Goal: Task Accomplishment & Management: Manage account settings

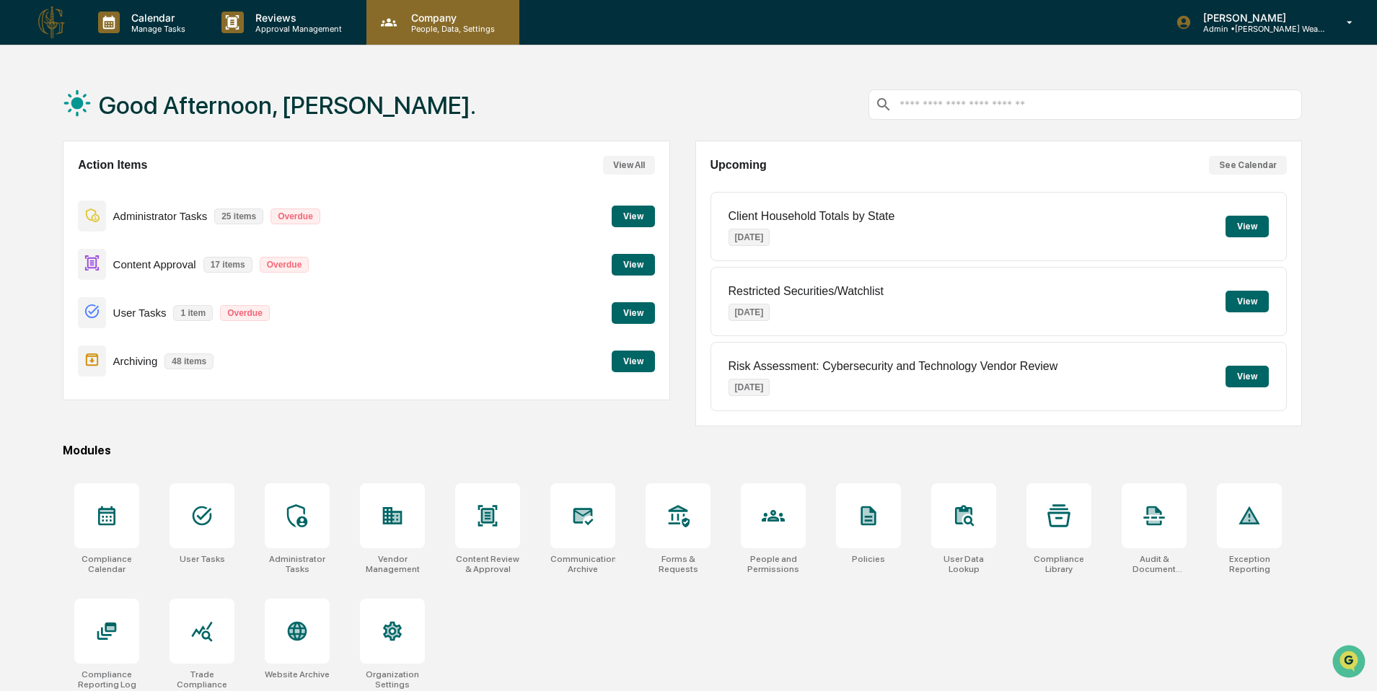
click at [433, 26] on p "People, Data, Settings" at bounding box center [451, 29] width 102 height 10
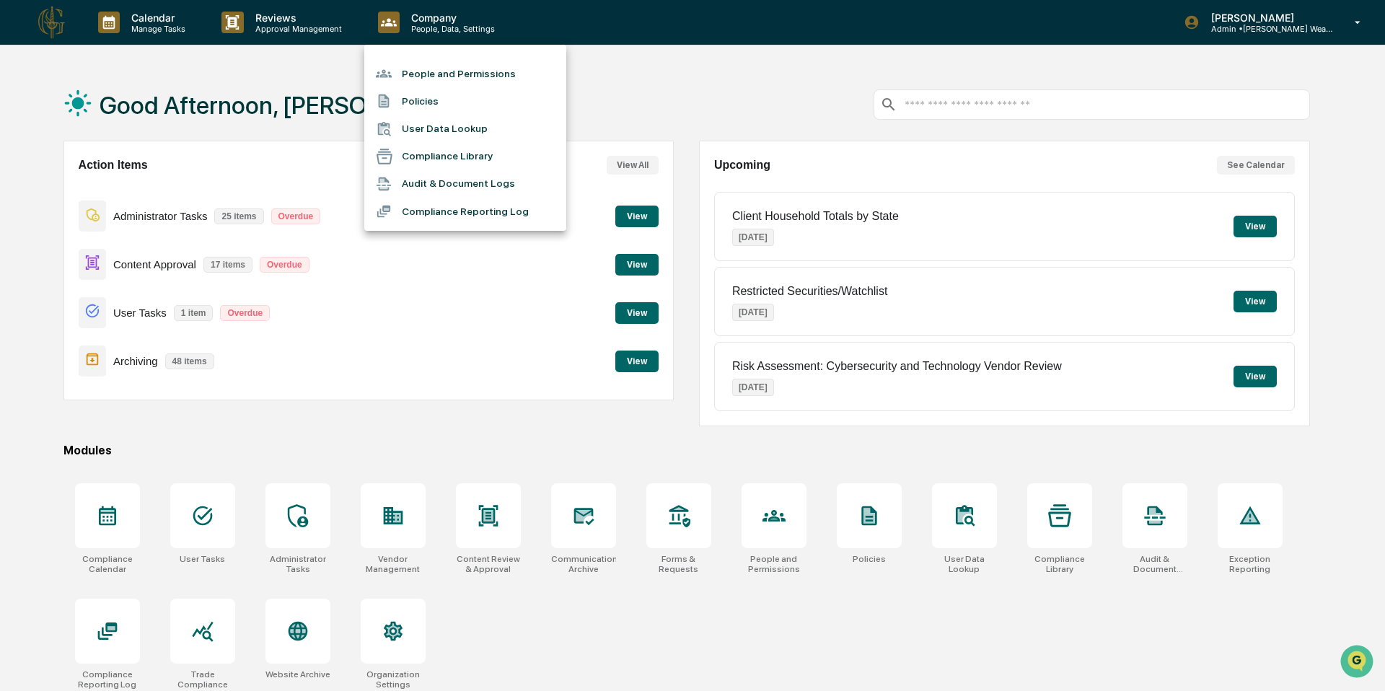
click at [268, 22] on div at bounding box center [692, 345] width 1385 height 691
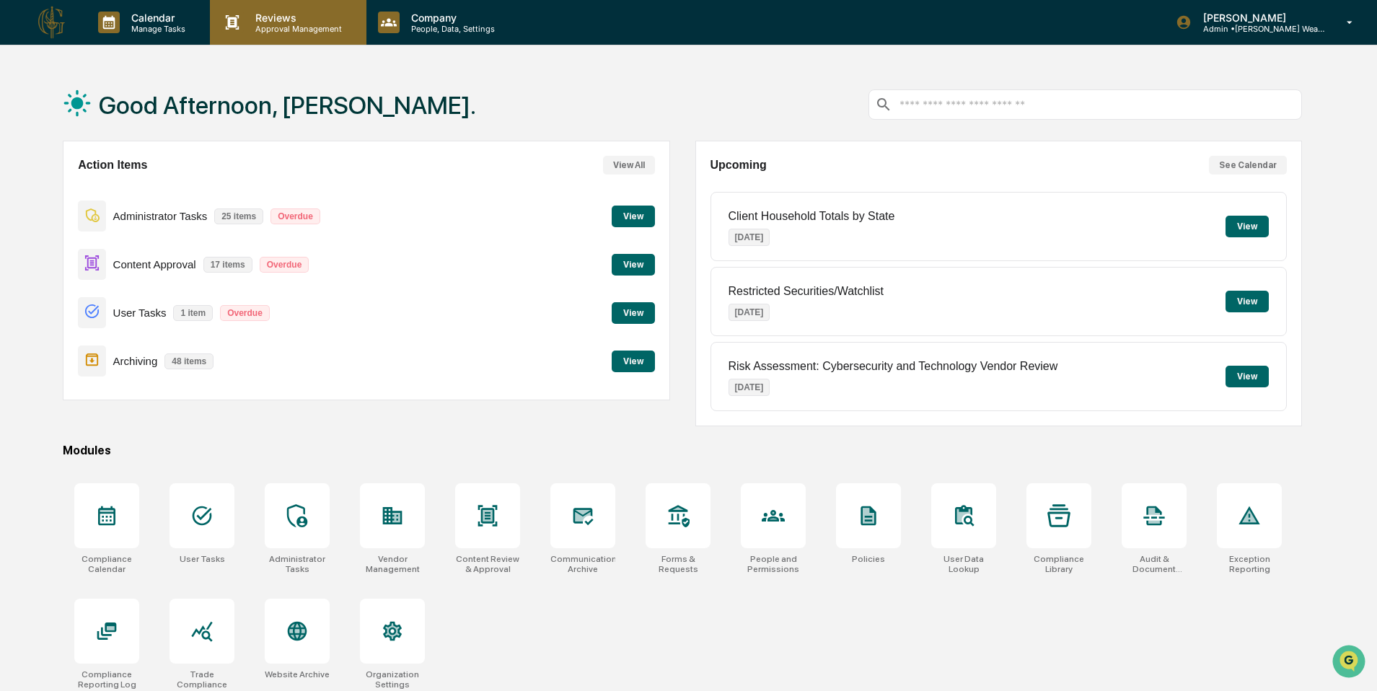
click at [245, 27] on p "Approval Management" at bounding box center [296, 29] width 105 height 10
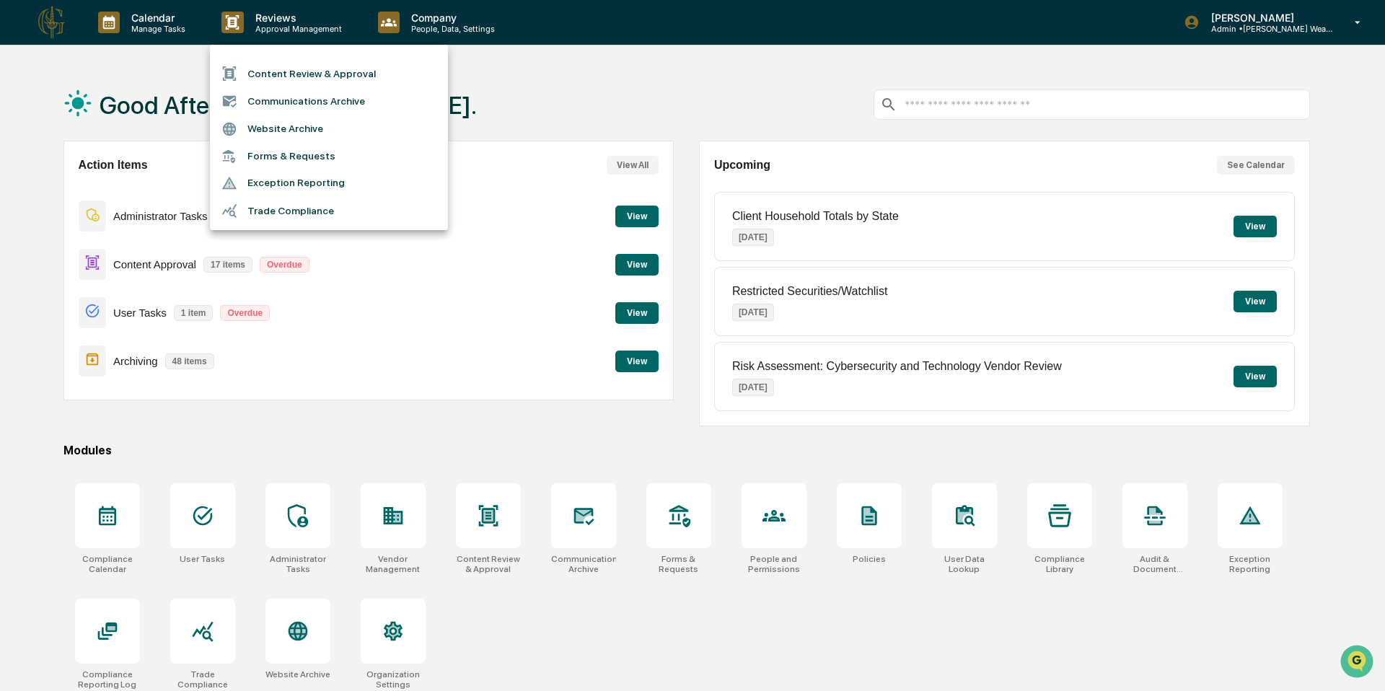
click at [149, 27] on div at bounding box center [692, 345] width 1385 height 691
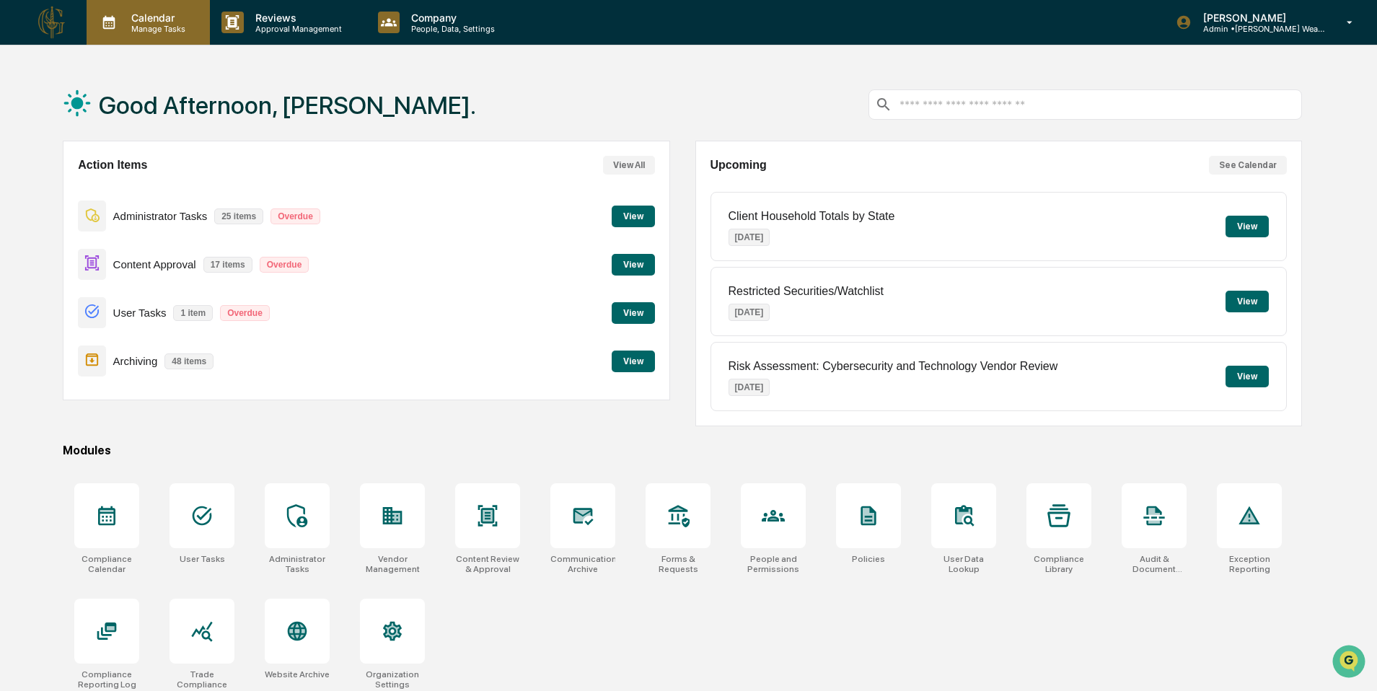
click at [139, 27] on p "Manage Tasks" at bounding box center [156, 29] width 73 height 10
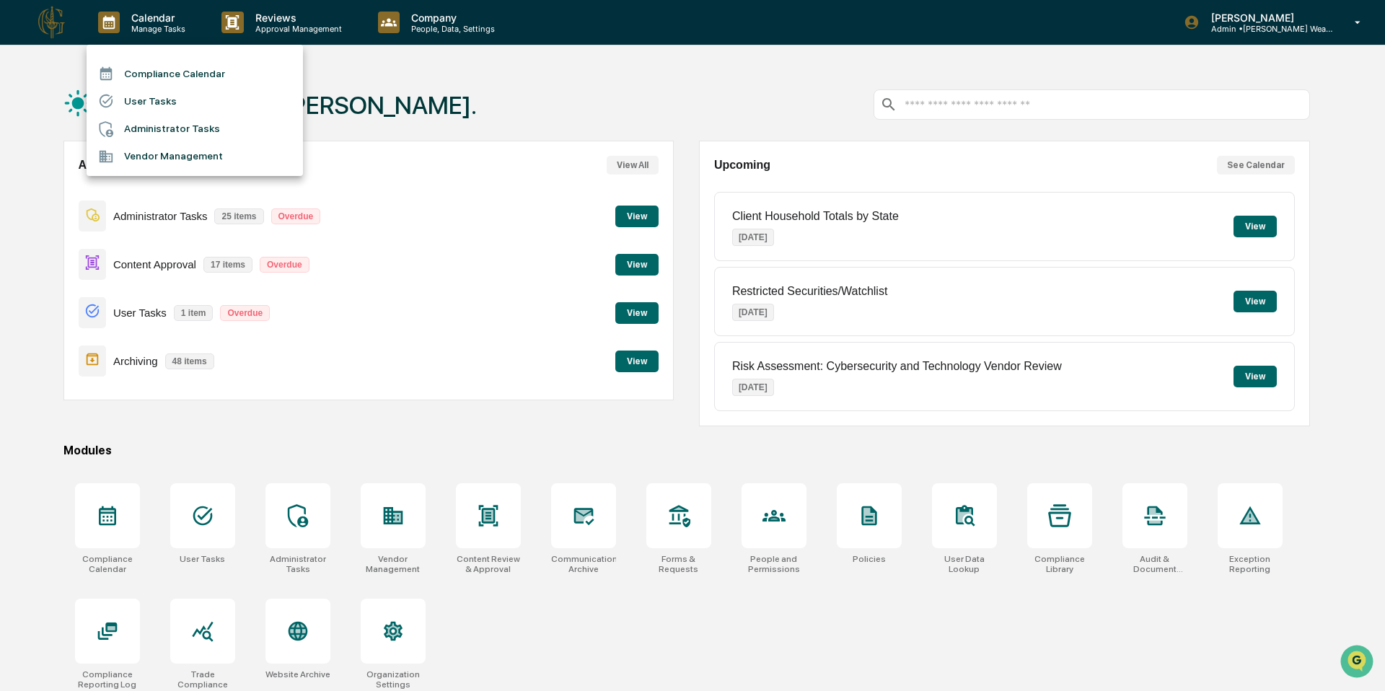
click at [183, 74] on li "Compliance Calendar" at bounding box center [195, 73] width 216 height 27
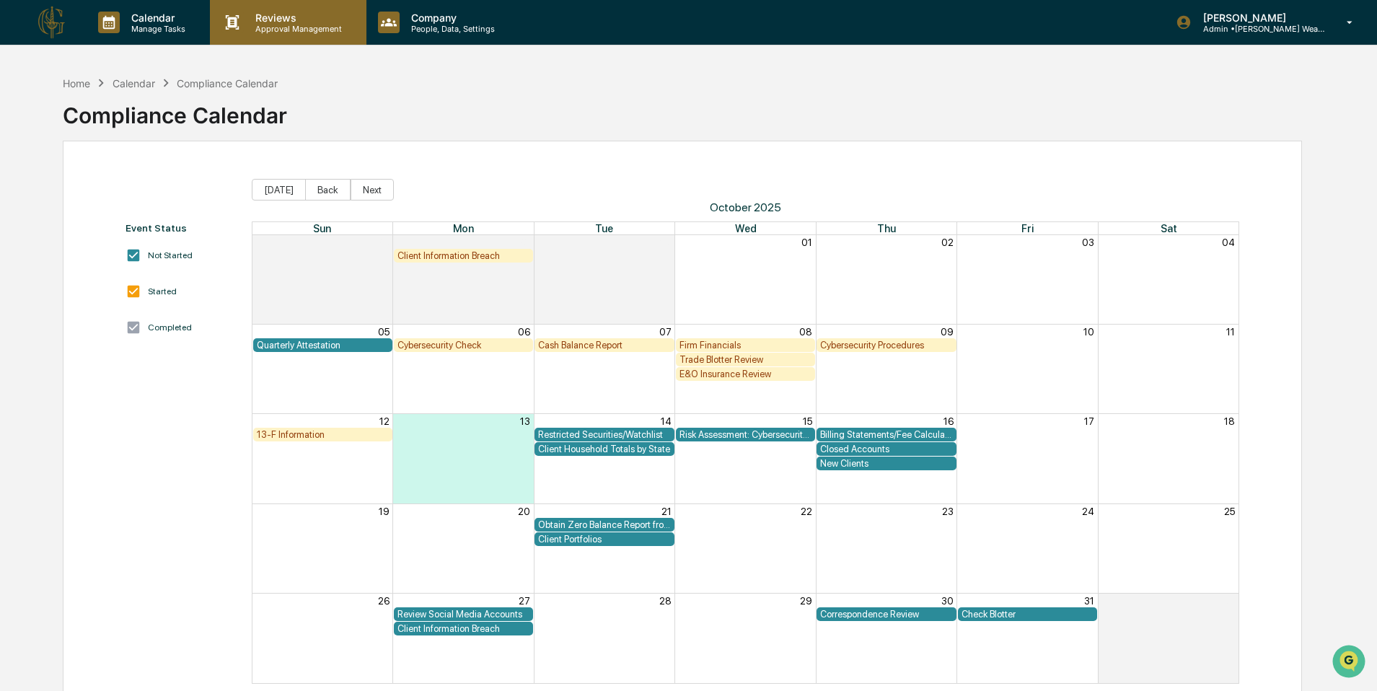
click at [252, 21] on p "Reviews" at bounding box center [296, 18] width 105 height 12
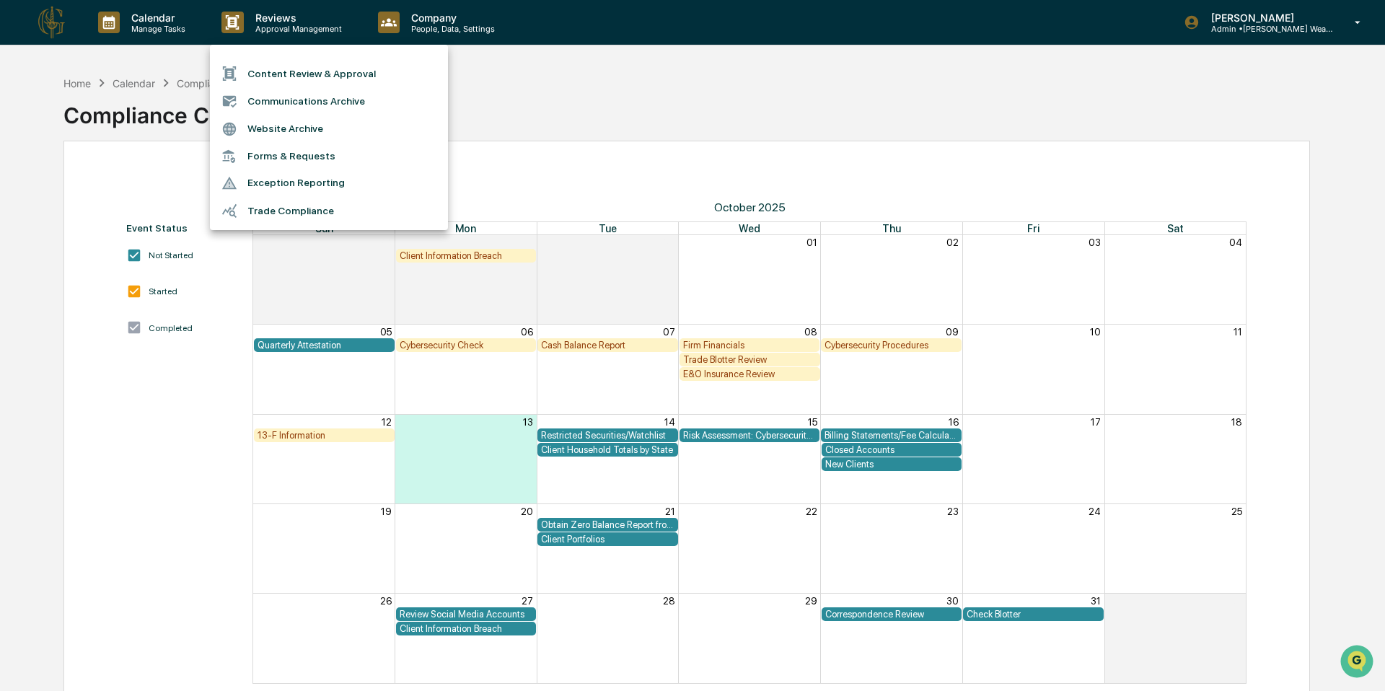
click at [174, 21] on div at bounding box center [692, 345] width 1385 height 691
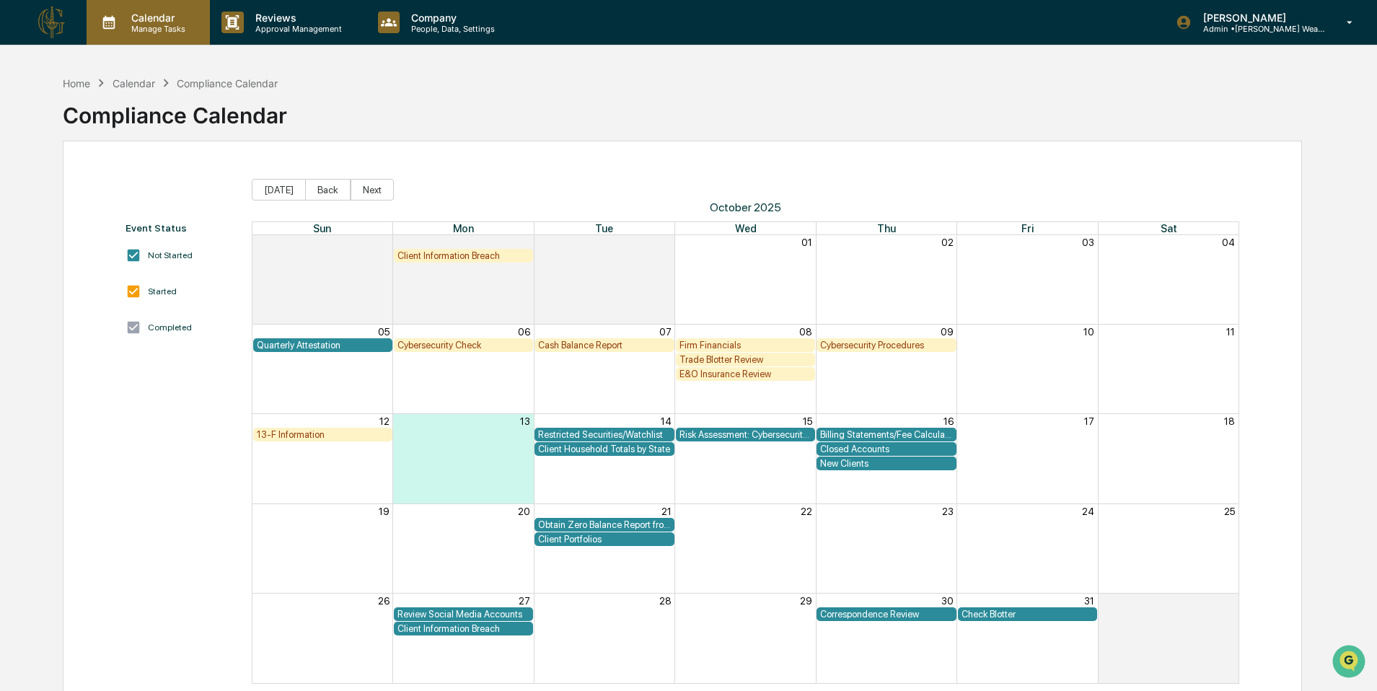
click at [154, 25] on p "Manage Tasks" at bounding box center [156, 29] width 73 height 10
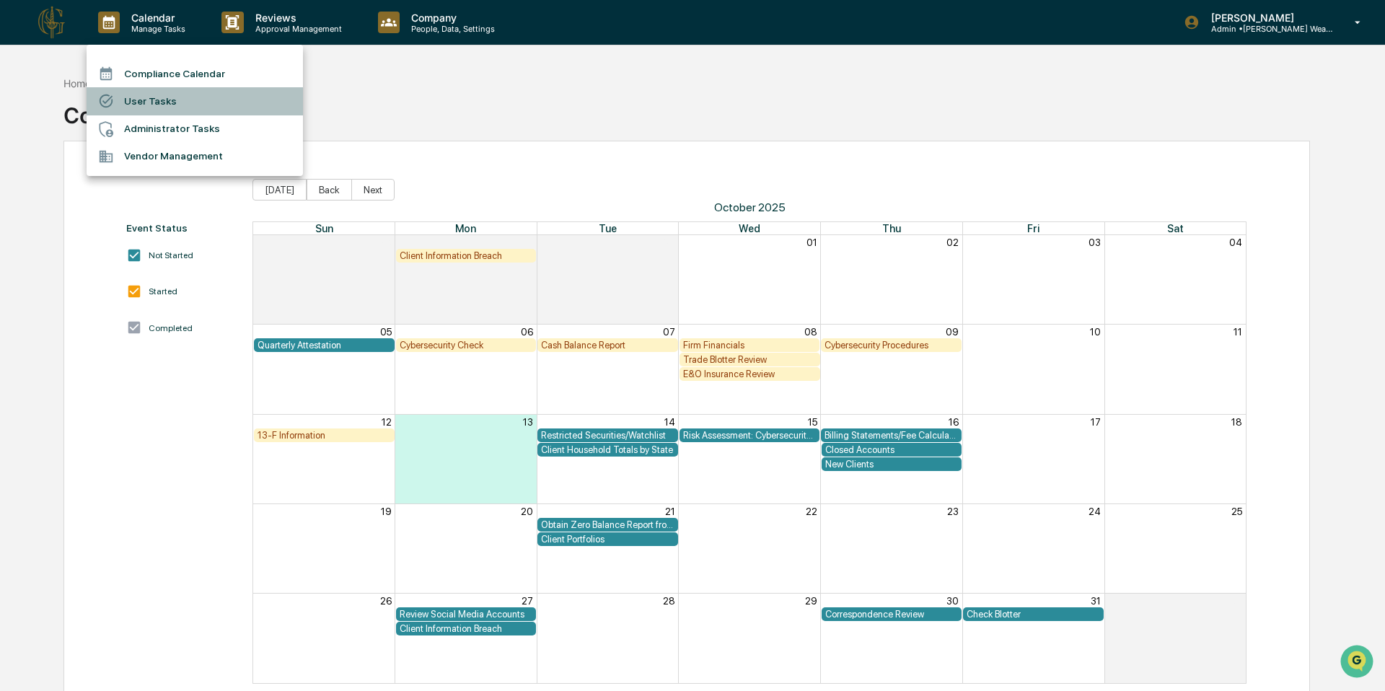
click at [147, 105] on li "User Tasks" at bounding box center [195, 100] width 216 height 27
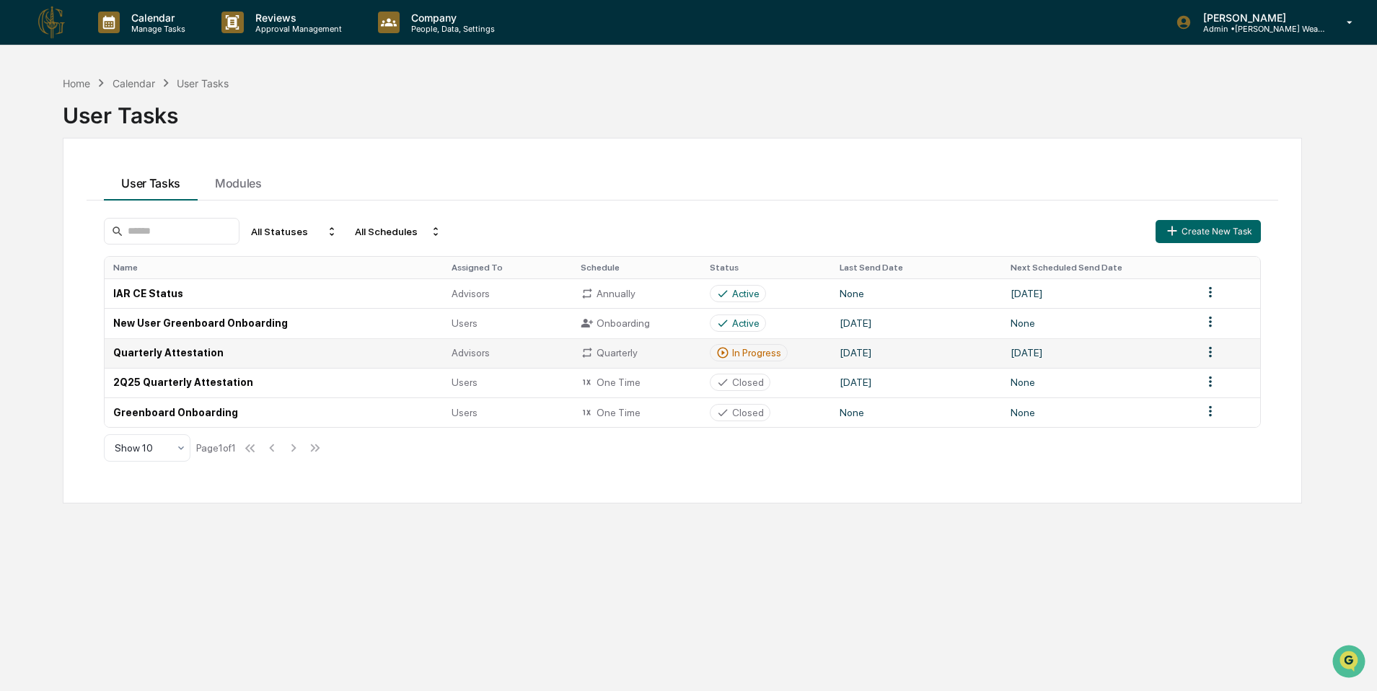
click at [150, 358] on td "Quarterly Attestation" at bounding box center [274, 353] width 338 height 30
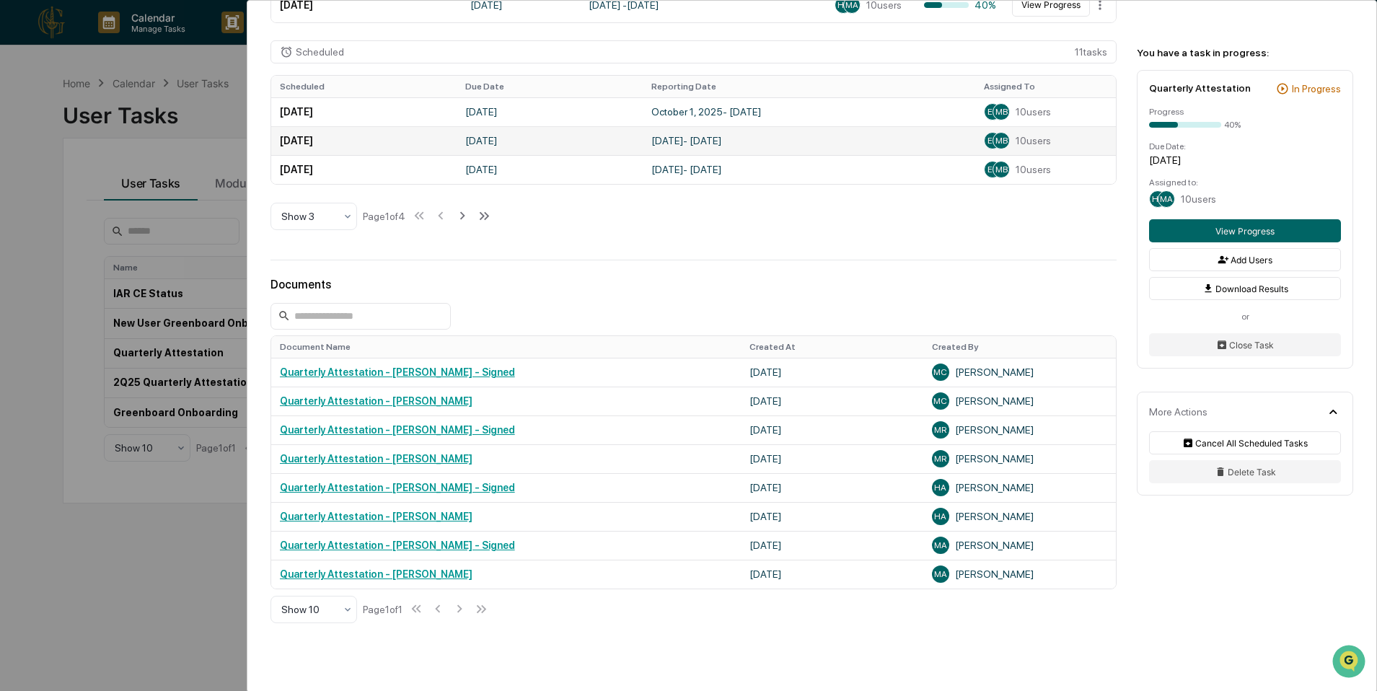
scroll to position [496, 0]
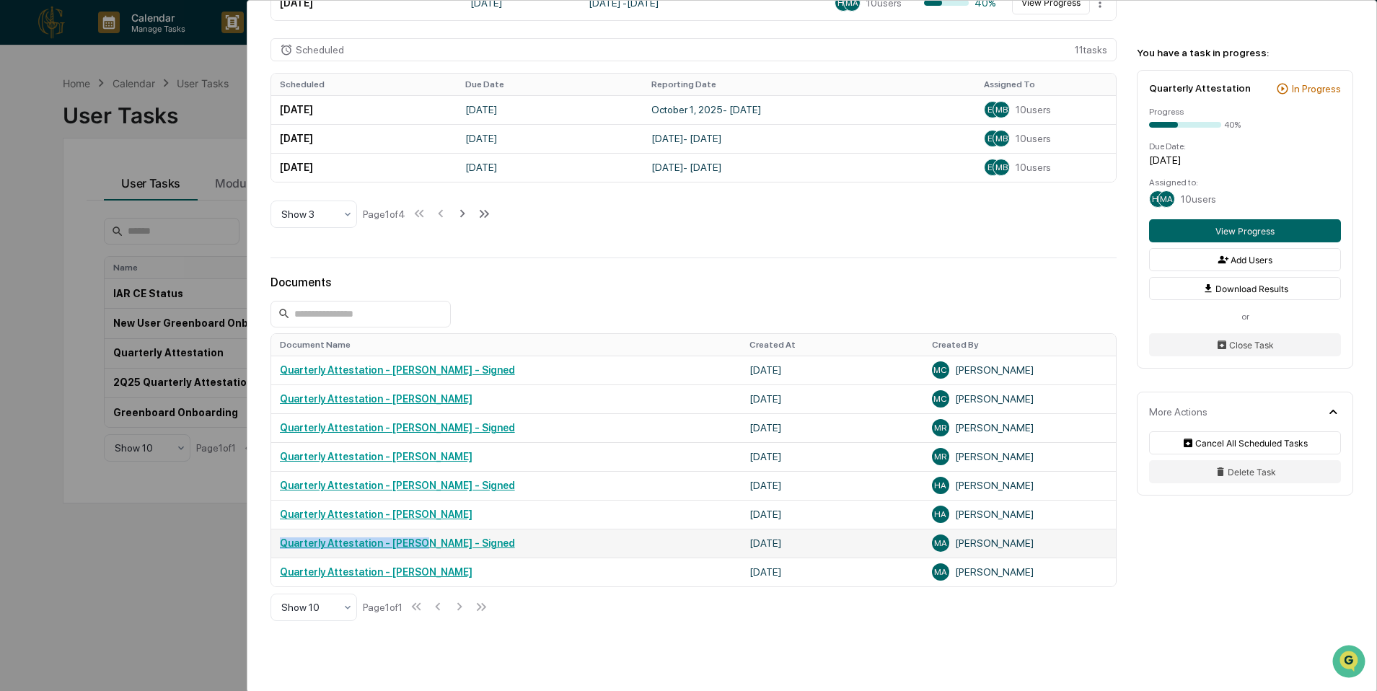
drag, startPoint x: 427, startPoint y: 547, endPoint x: 449, endPoint y: 537, distance: 23.9
click at [449, 537] on td "Quarterly Attestation - [PERSON_NAME] - Signed" at bounding box center [506, 543] width 470 height 29
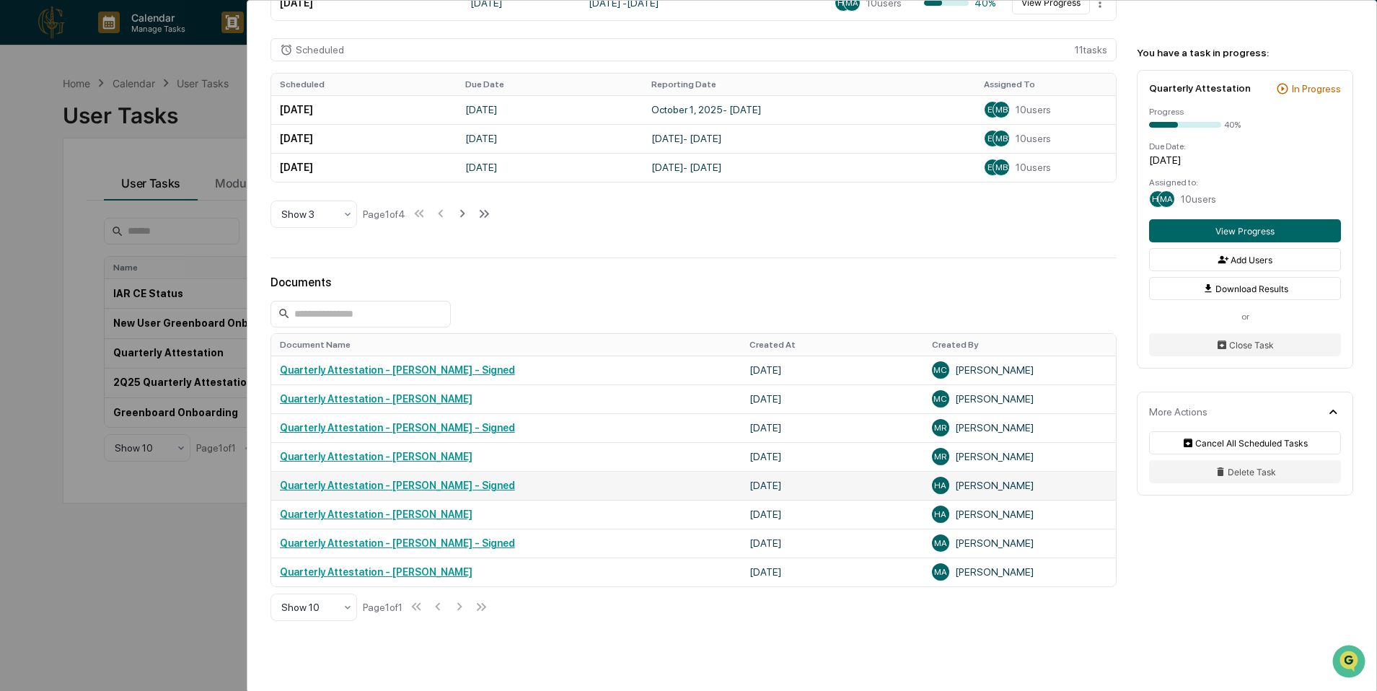
click at [478, 487] on link "Quarterly Attestation - [PERSON_NAME] - Signed" at bounding box center [397, 486] width 235 height 12
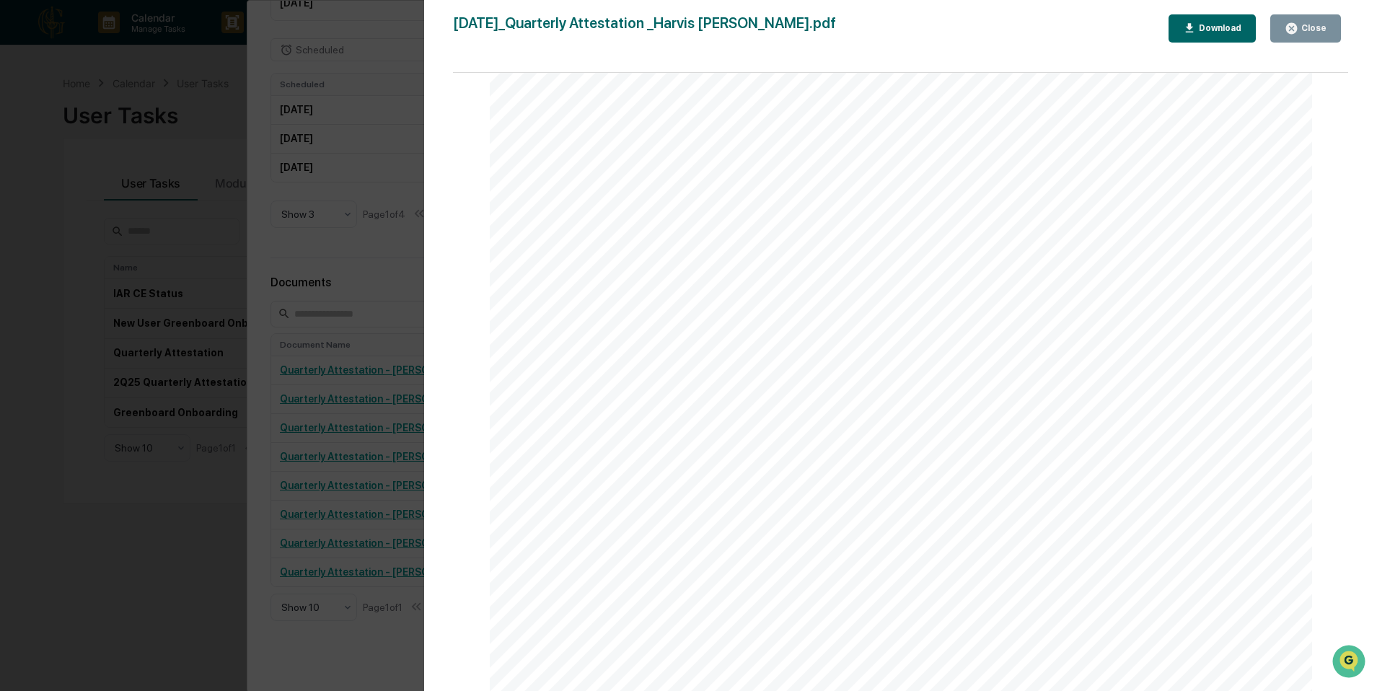
scroll to position [6539, 0]
click at [372, 304] on div "Version History [DATE] 07:55 PM [PERSON_NAME] [DATE]_Quarterly Attestation _Har…" at bounding box center [688, 345] width 1377 height 691
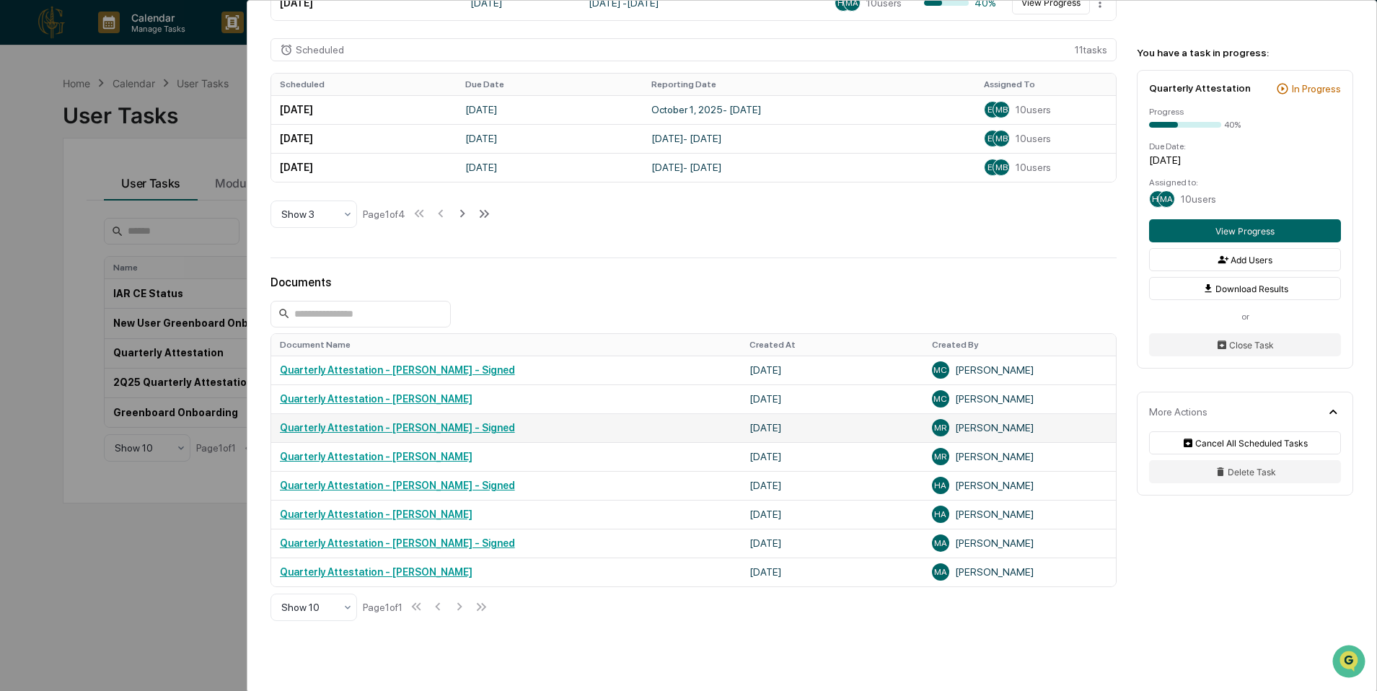
click at [457, 438] on td "Quarterly Attestation - [PERSON_NAME] - Signed" at bounding box center [506, 427] width 470 height 29
click at [458, 434] on link "Quarterly Attestation - [PERSON_NAME] - Signed" at bounding box center [397, 428] width 235 height 12
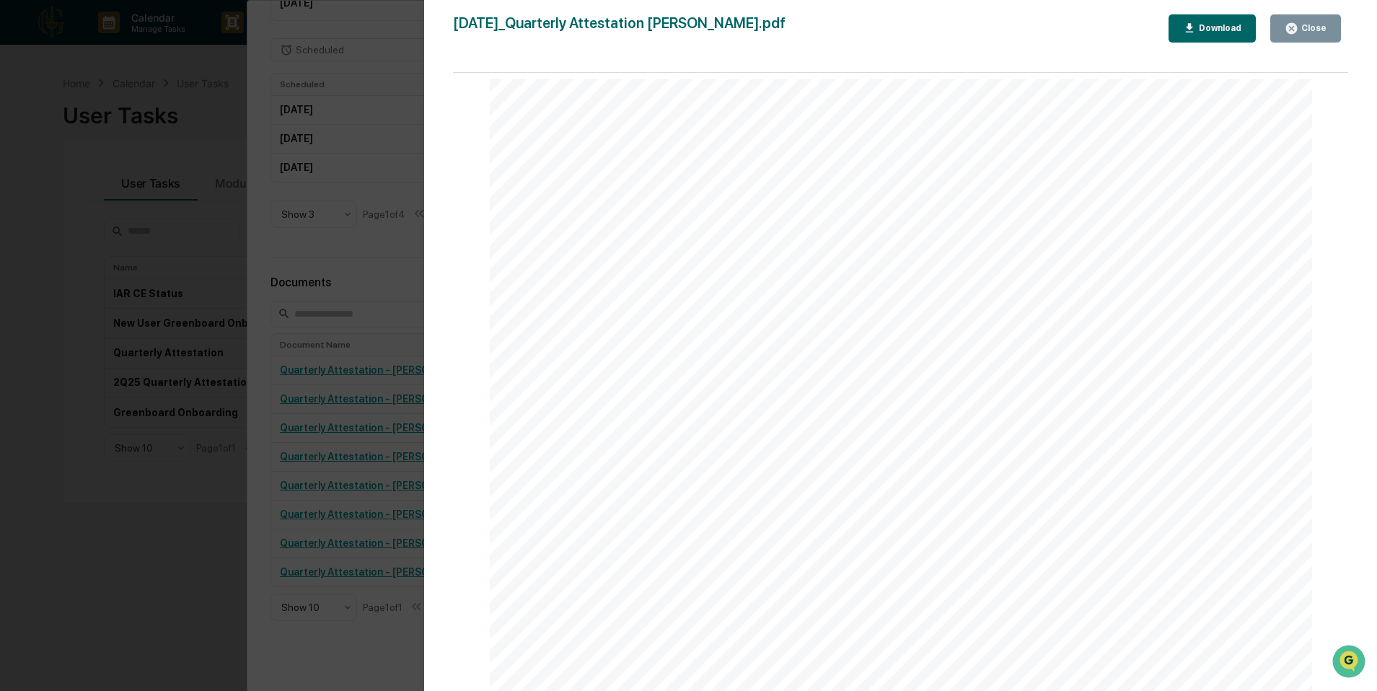
scroll to position [2458, 0]
click at [201, 192] on div "Version History [DATE] 02:51 PM [PERSON_NAME] [DATE]_Quarterly Attestation [PER…" at bounding box center [688, 345] width 1377 height 691
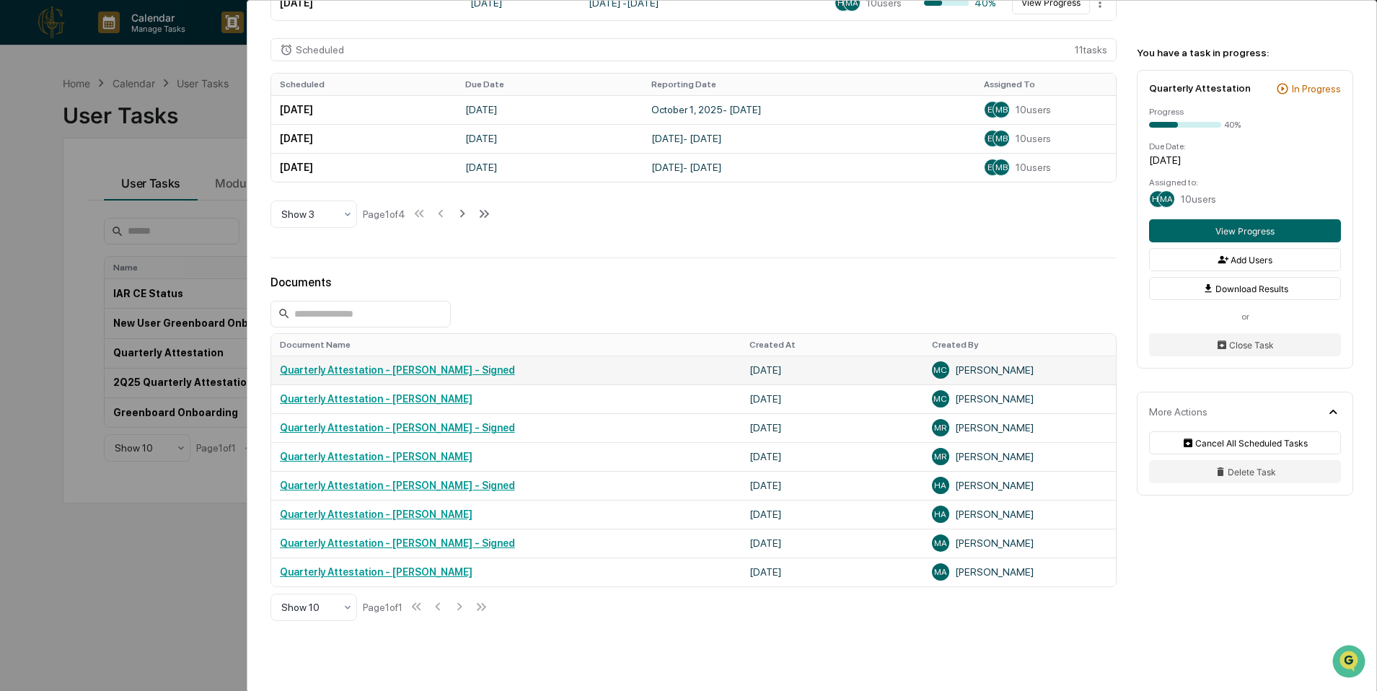
click at [433, 372] on link "Quarterly Attestation - [PERSON_NAME] - Signed" at bounding box center [397, 370] width 235 height 12
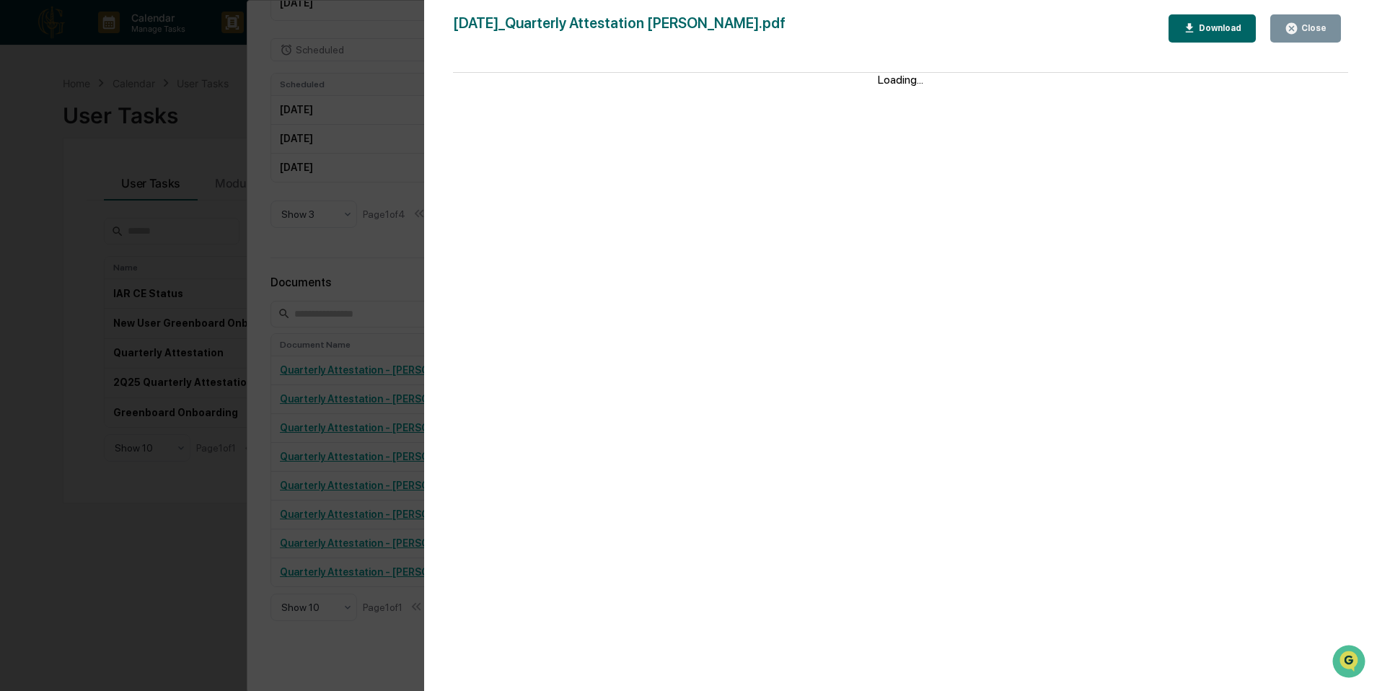
scroll to position [496, 0]
click at [412, 339] on div "Version History [DATE] 12:57 AM [PERSON_NAME] [DATE]_Quarterly Attestation [PER…" at bounding box center [688, 345] width 1377 height 691
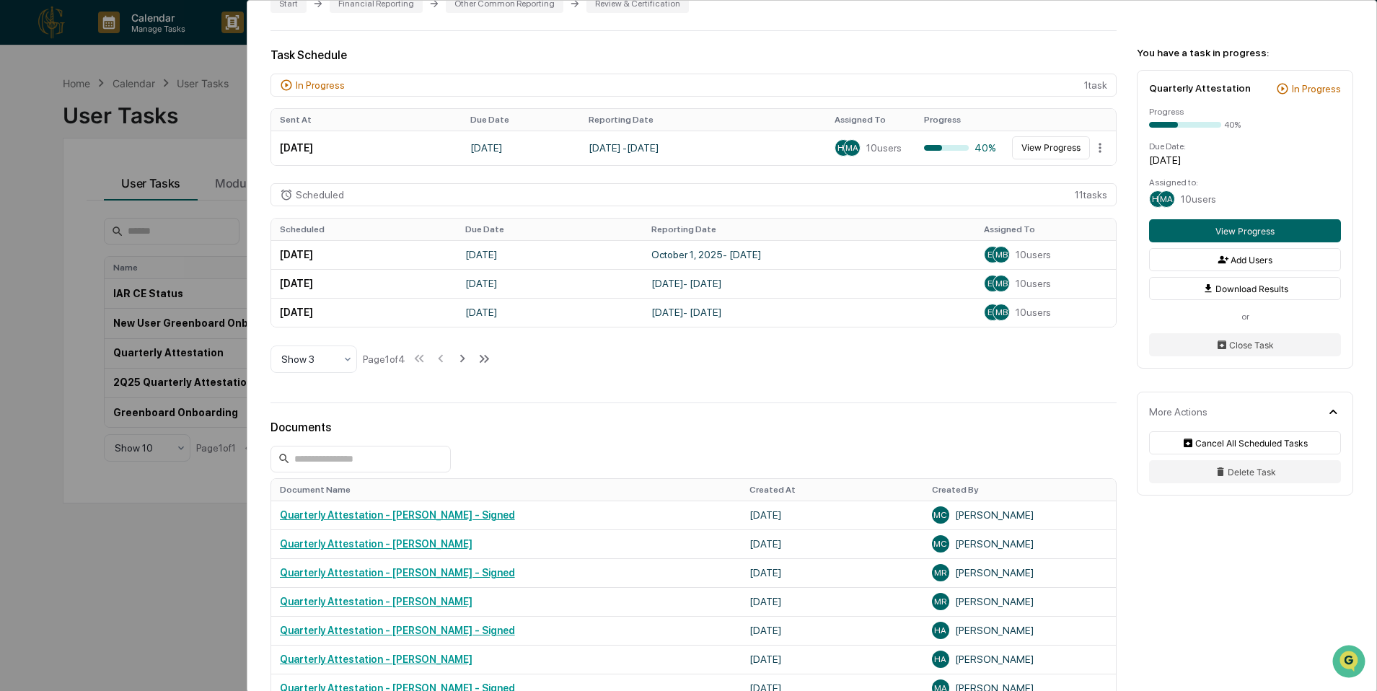
scroll to position [309, 0]
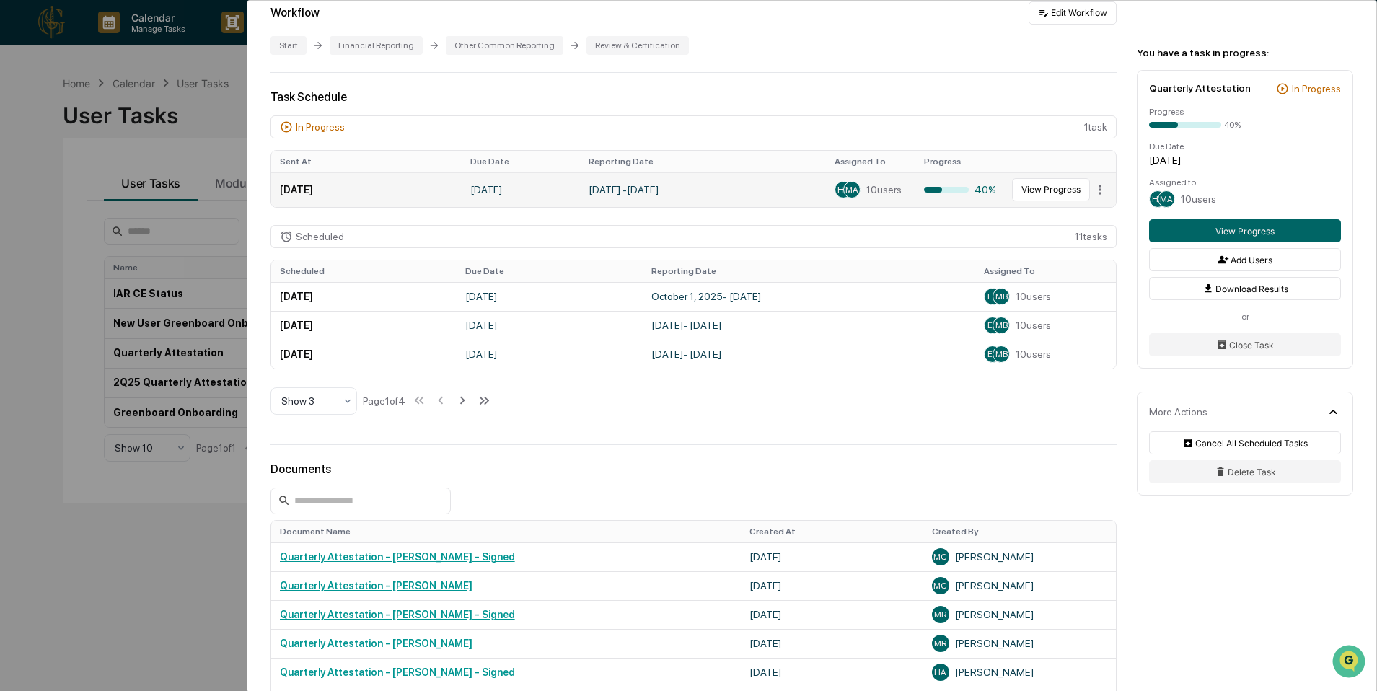
click at [866, 195] on span "10 users" at bounding box center [883, 190] width 35 height 12
click at [956, 193] on div at bounding box center [946, 190] width 45 height 6
click at [1018, 189] on button "View Progress" at bounding box center [1051, 189] width 78 height 23
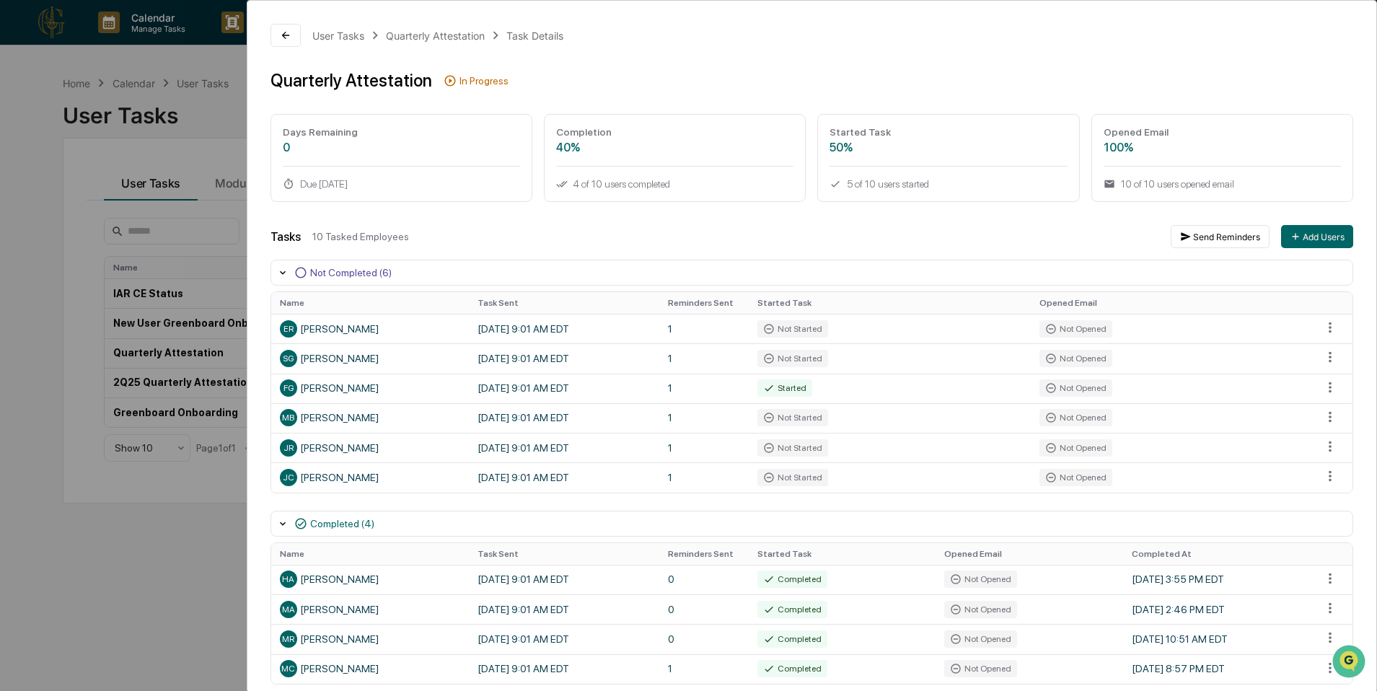
click at [172, 151] on div "User Tasks Quarterly Attestation Task Details Quarterly Attestation In Progress…" at bounding box center [688, 345] width 1377 height 691
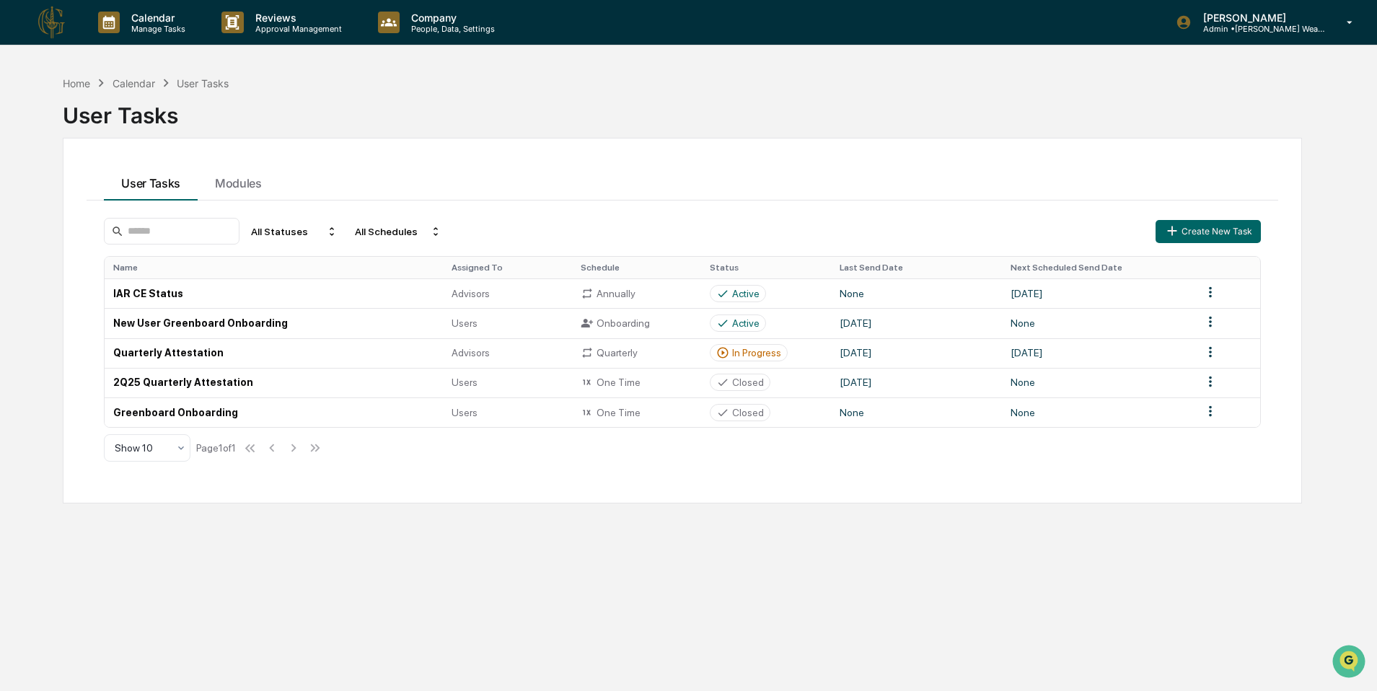
click at [162, 185] on button "User Tasks" at bounding box center [151, 181] width 94 height 39
click at [157, 19] on p "Calendar" at bounding box center [156, 18] width 73 height 12
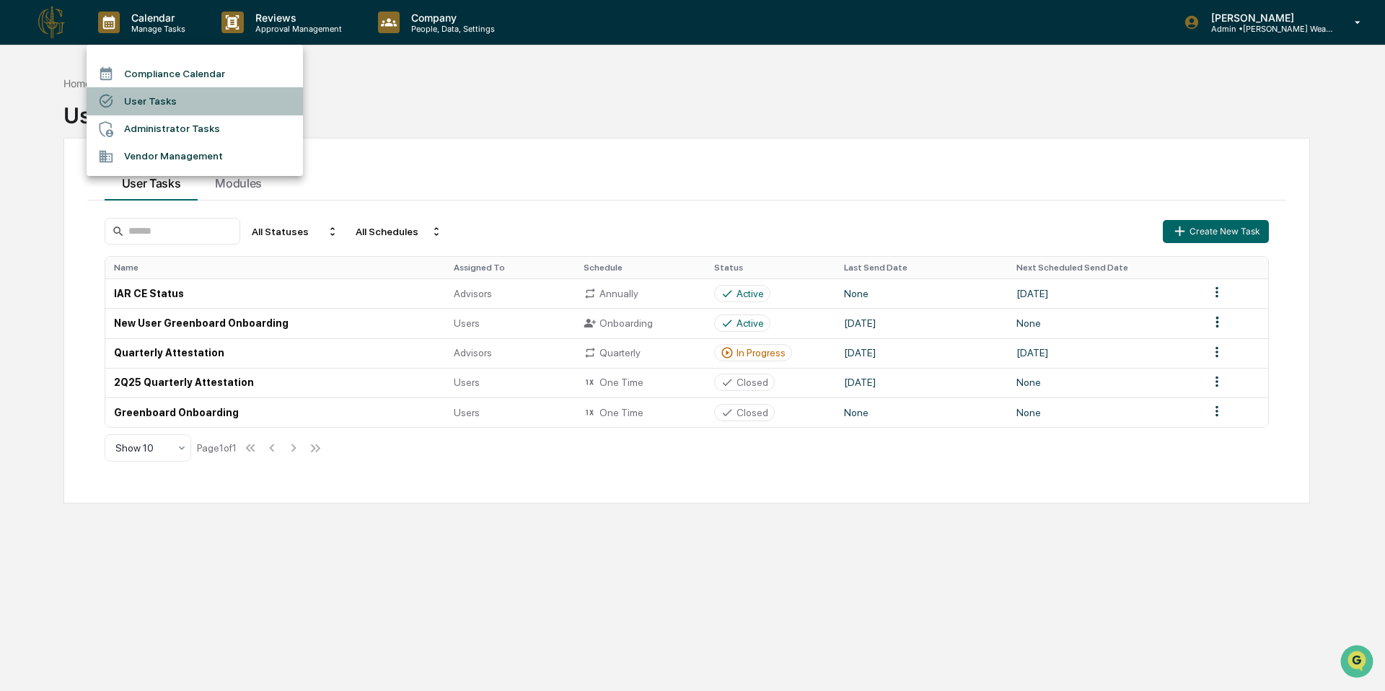
click at [147, 87] on li "User Tasks" at bounding box center [195, 100] width 216 height 27
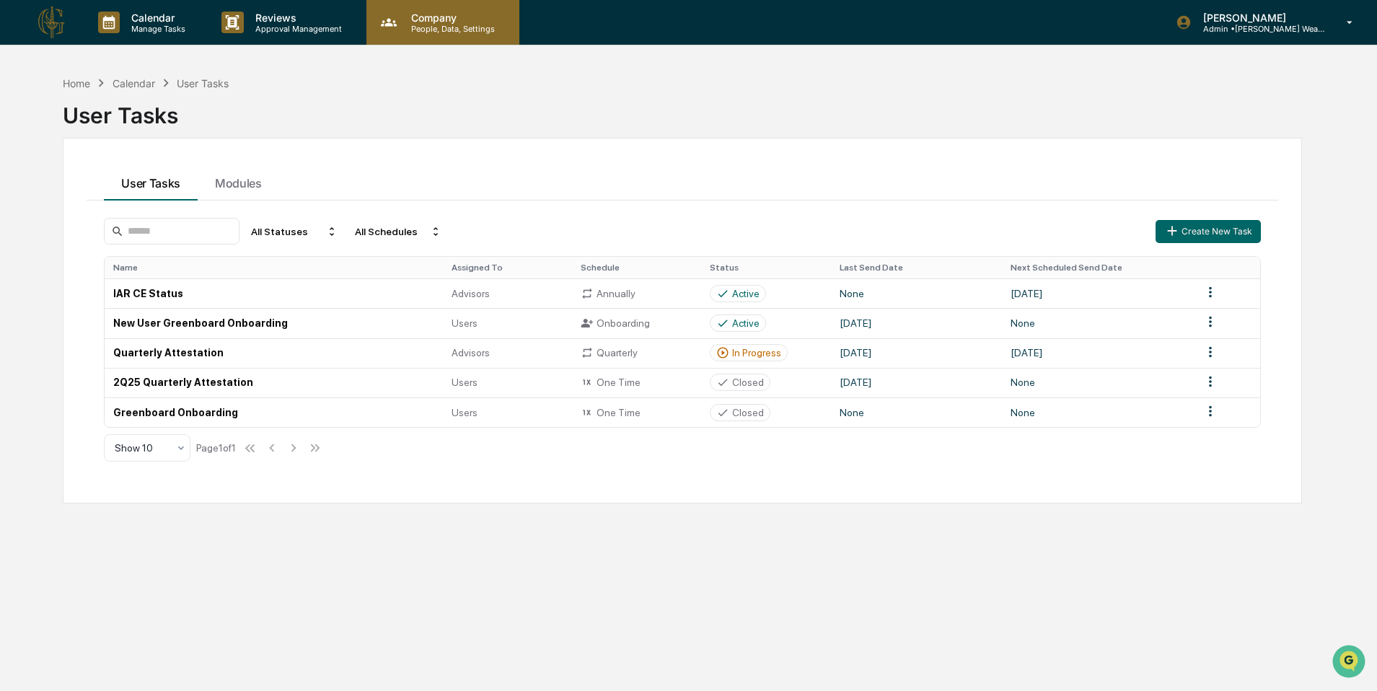
click at [385, 30] on icon at bounding box center [389, 23] width 22 height 22
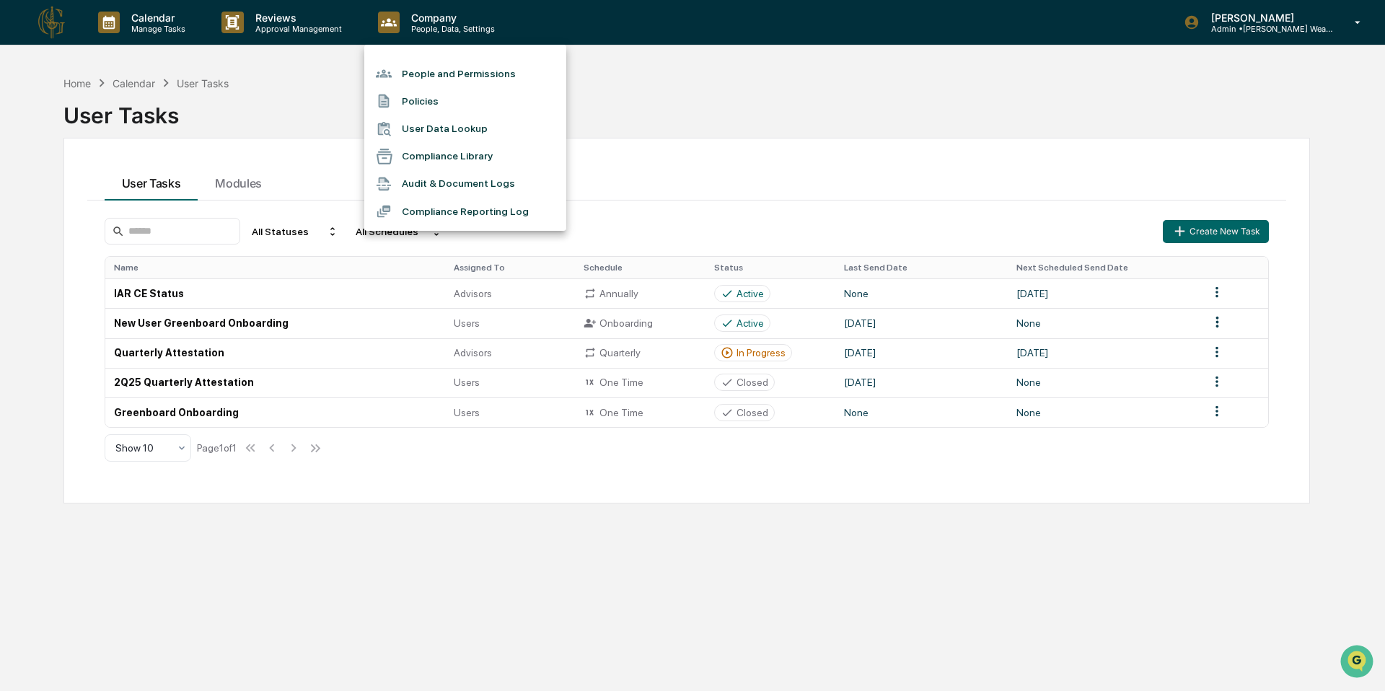
click at [1227, 40] on div at bounding box center [692, 345] width 1385 height 691
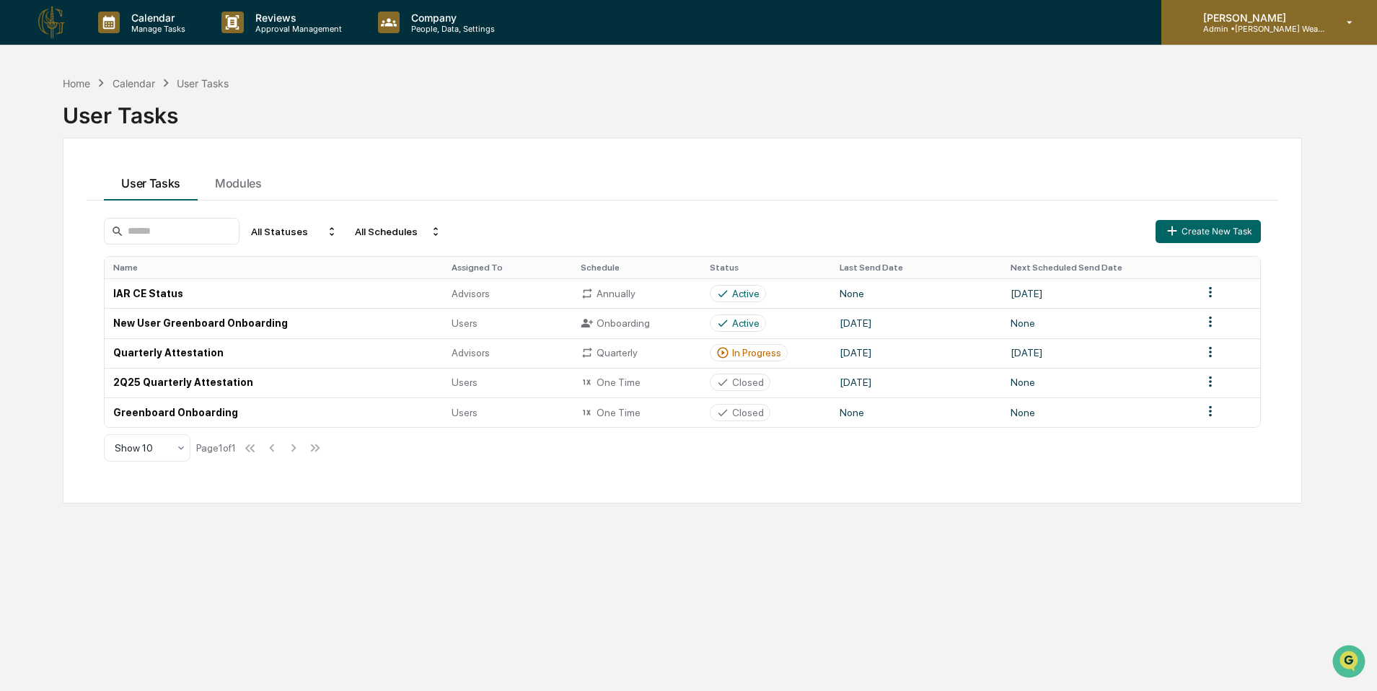
click at [1227, 32] on p "Admin • [PERSON_NAME] Wealth Advisors" at bounding box center [1259, 29] width 134 height 10
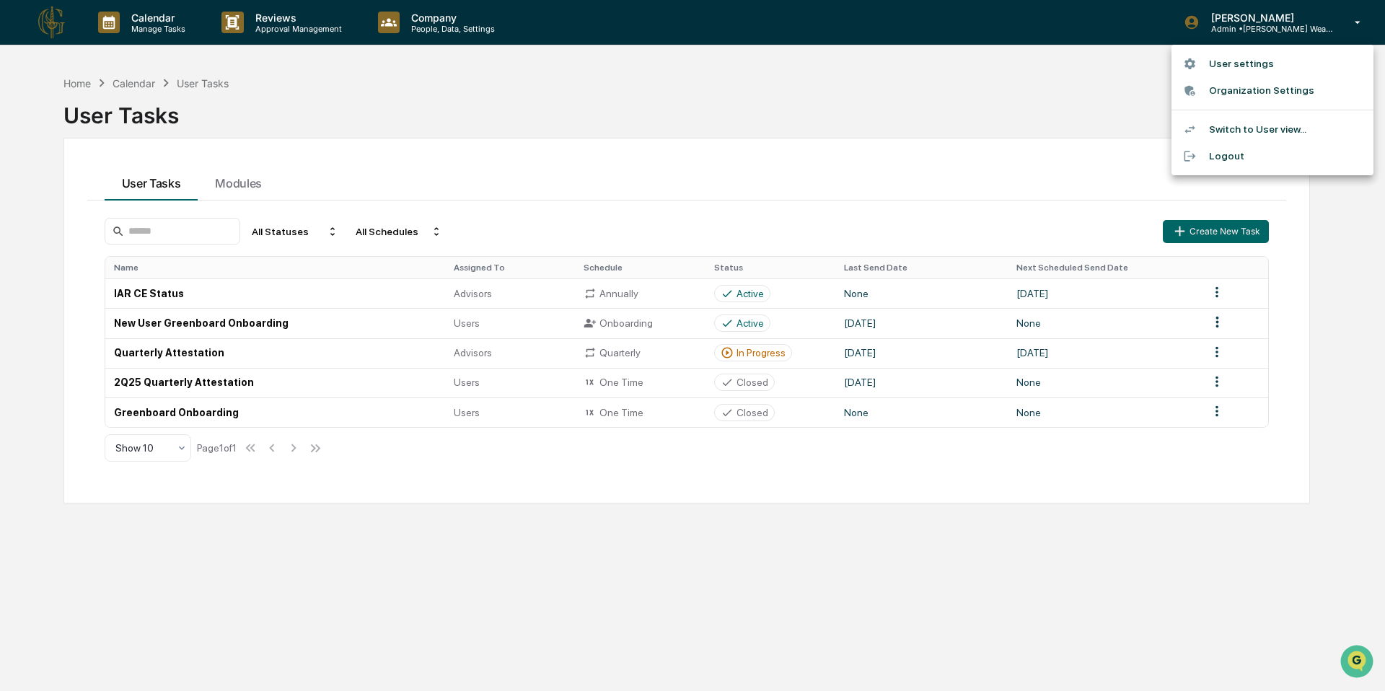
drag, startPoint x: 1217, startPoint y: 70, endPoint x: 1226, endPoint y: 131, distance: 61.2
click at [1226, 131] on ul "User settings Organization Settings Switch to User view... Logout" at bounding box center [1273, 110] width 202 height 131
click at [1226, 131] on li "Switch to User view..." at bounding box center [1273, 129] width 202 height 27
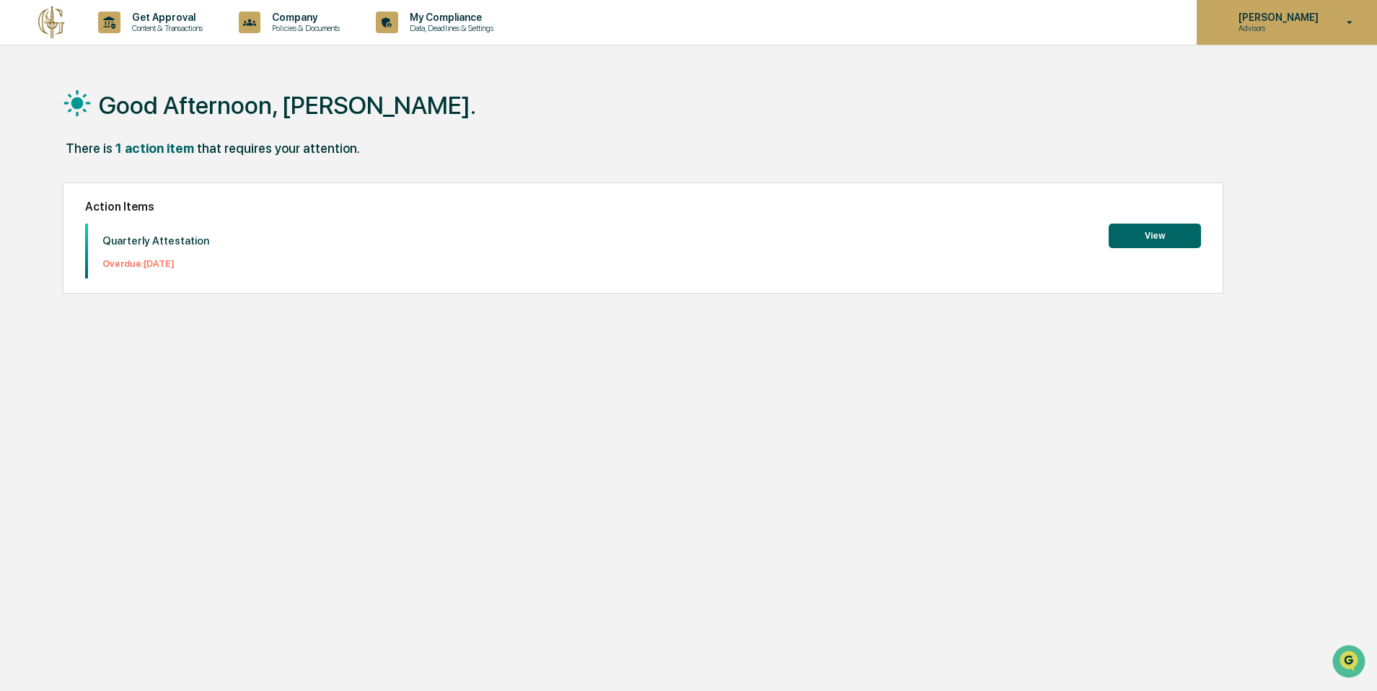
click at [1290, 25] on p "Advisors" at bounding box center [1276, 28] width 99 height 10
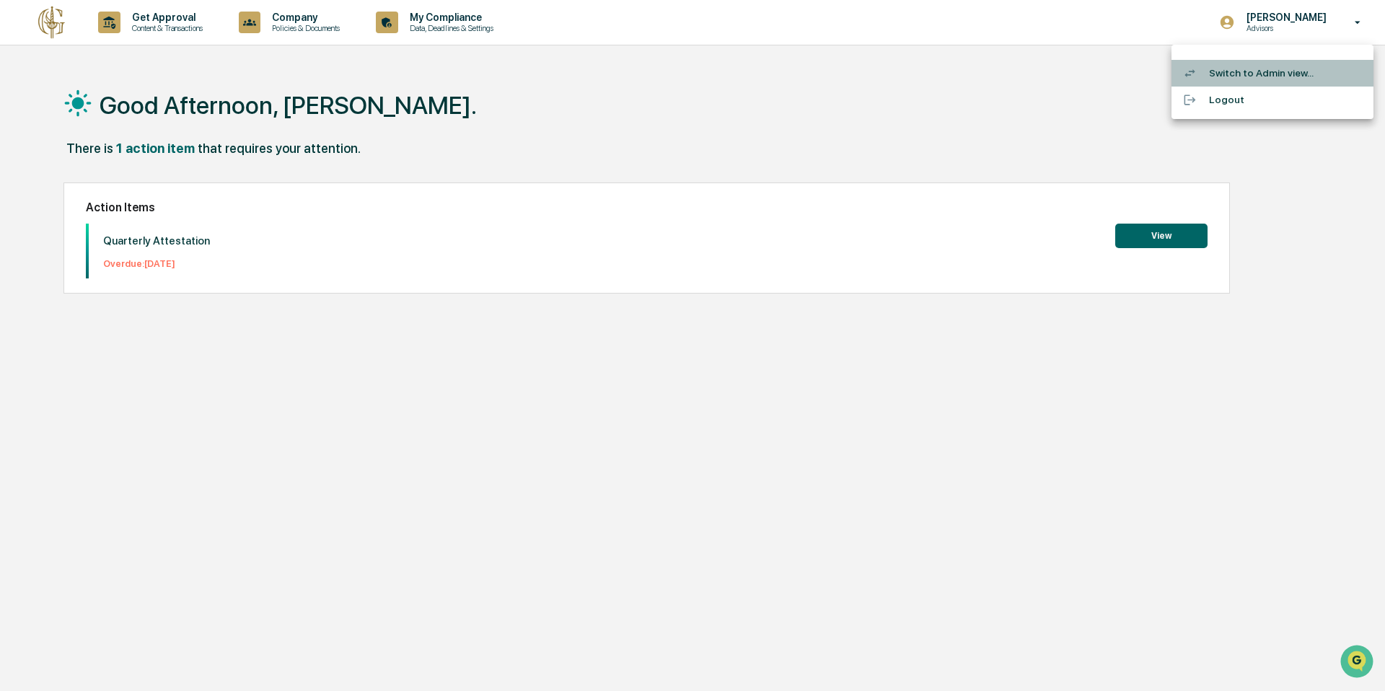
click at [1225, 76] on li "Switch to Admin view..." at bounding box center [1273, 73] width 202 height 27
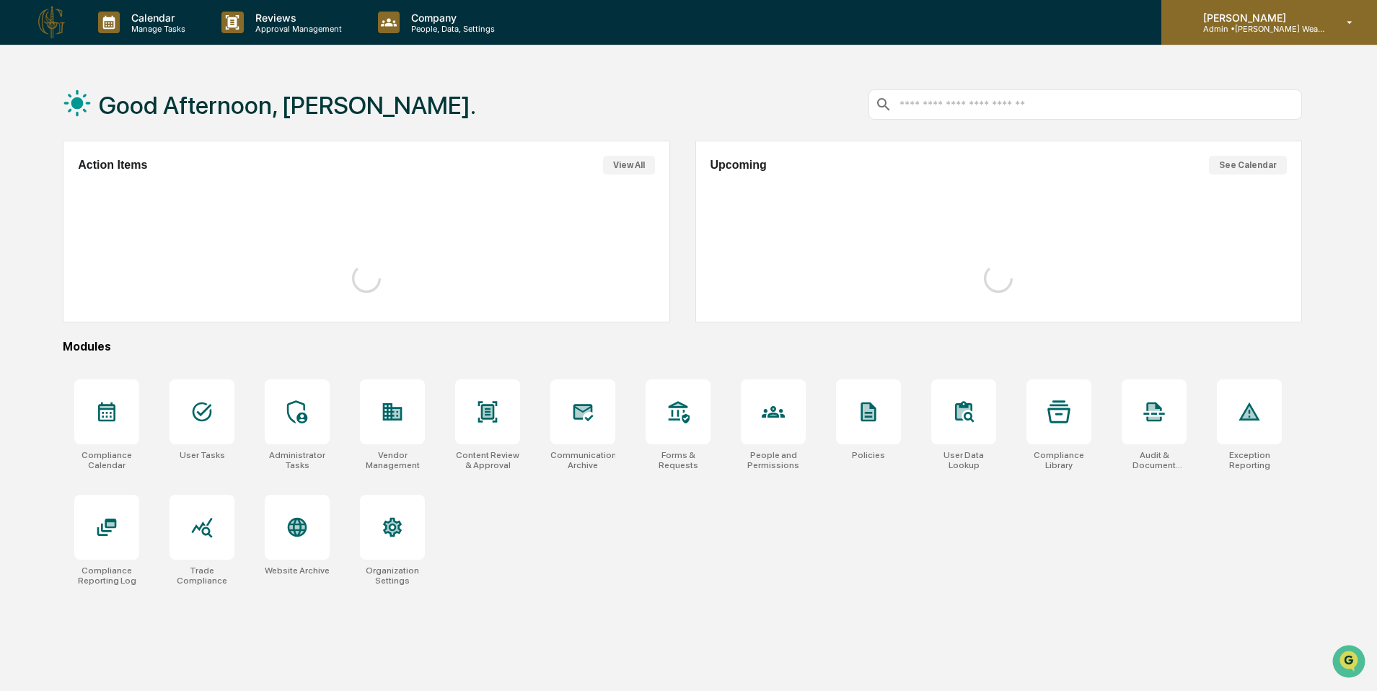
click at [1330, 5] on div "[PERSON_NAME] Admin • [PERSON_NAME] Wealth Advisors" at bounding box center [1269, 22] width 216 height 45
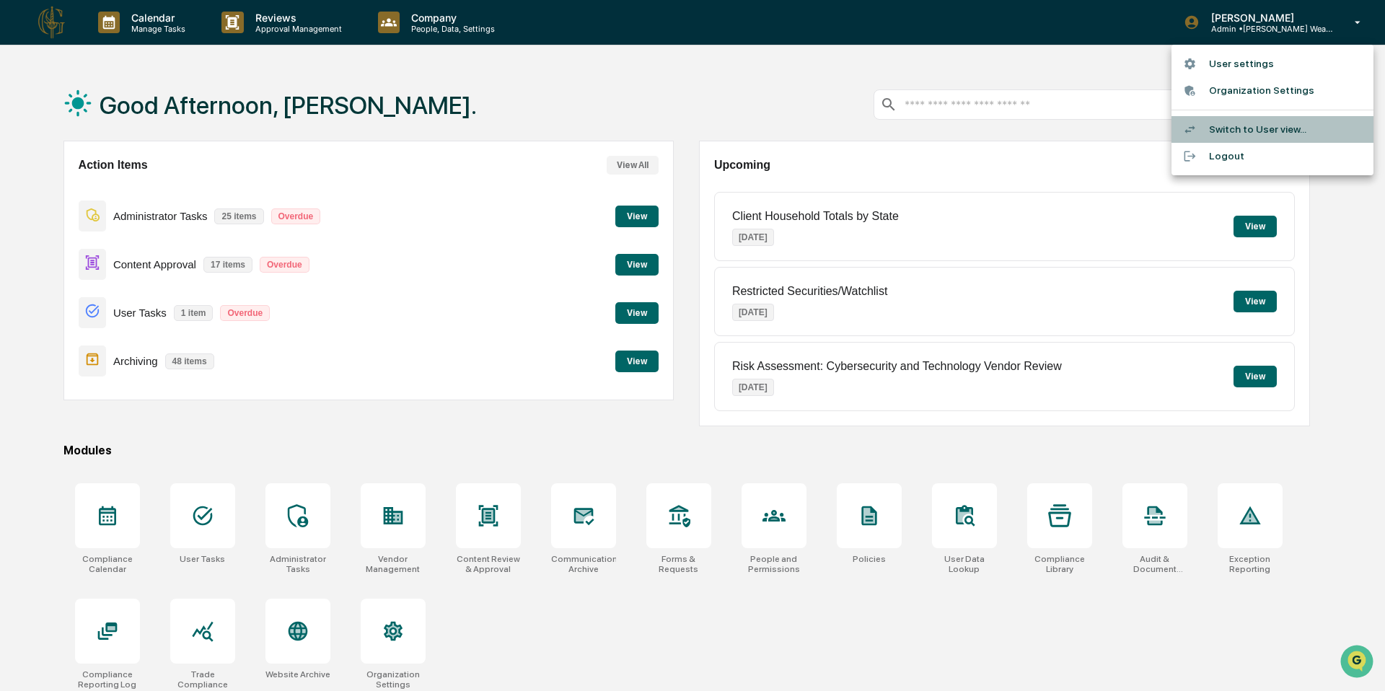
click at [1226, 125] on li "Switch to User view..." at bounding box center [1273, 129] width 202 height 27
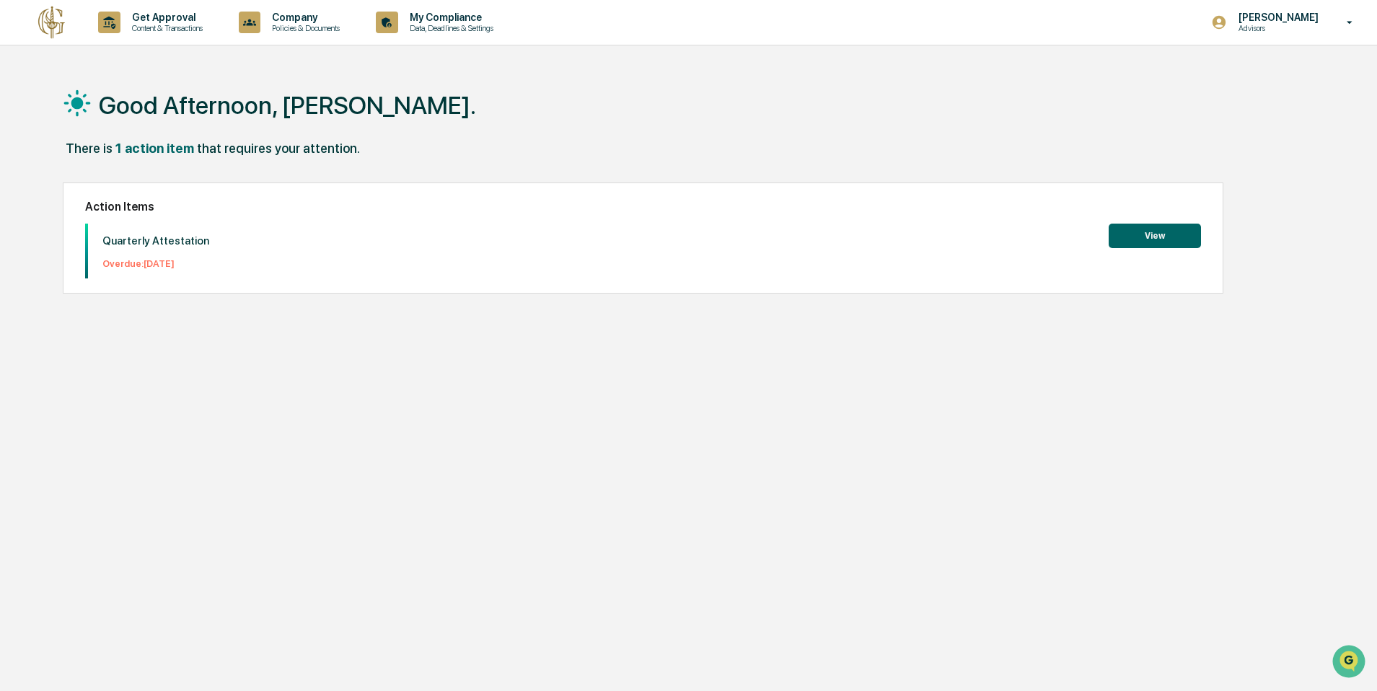
click at [1118, 231] on button "View" at bounding box center [1155, 236] width 92 height 25
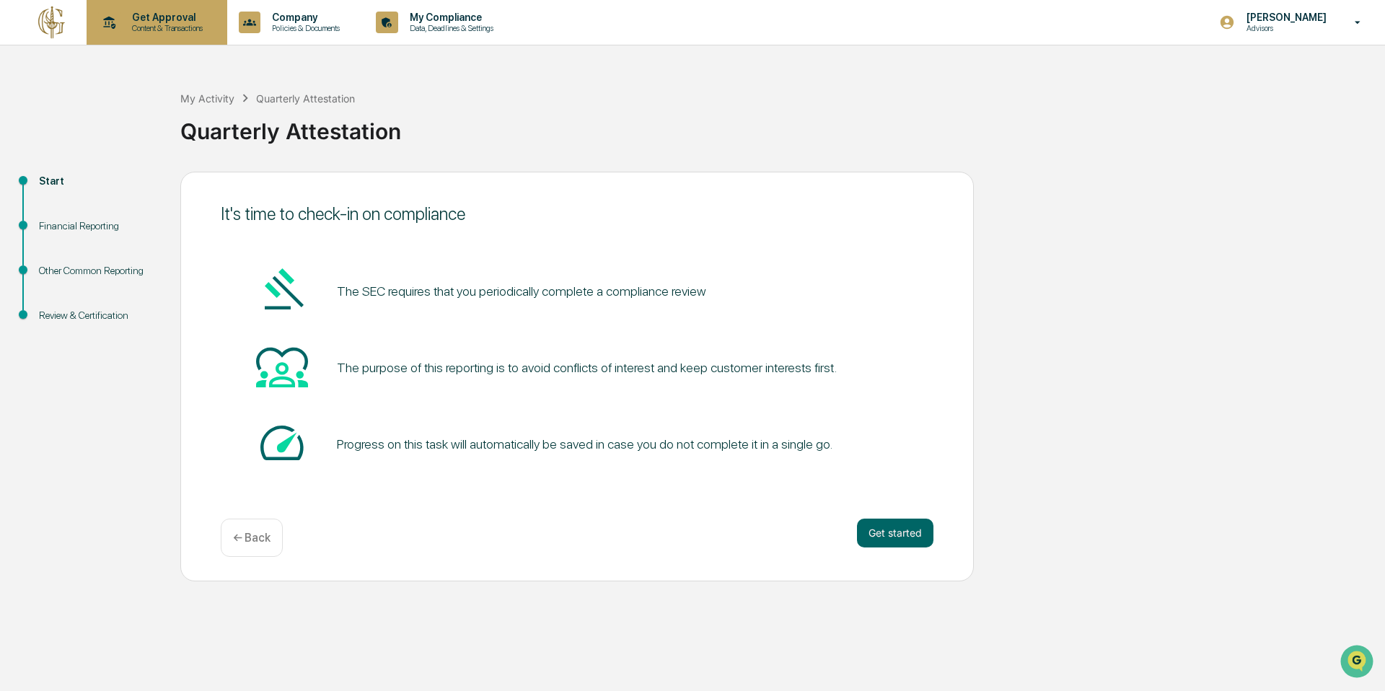
click at [166, 35] on div "Get Approval Content & Transactions" at bounding box center [155, 22] width 126 height 45
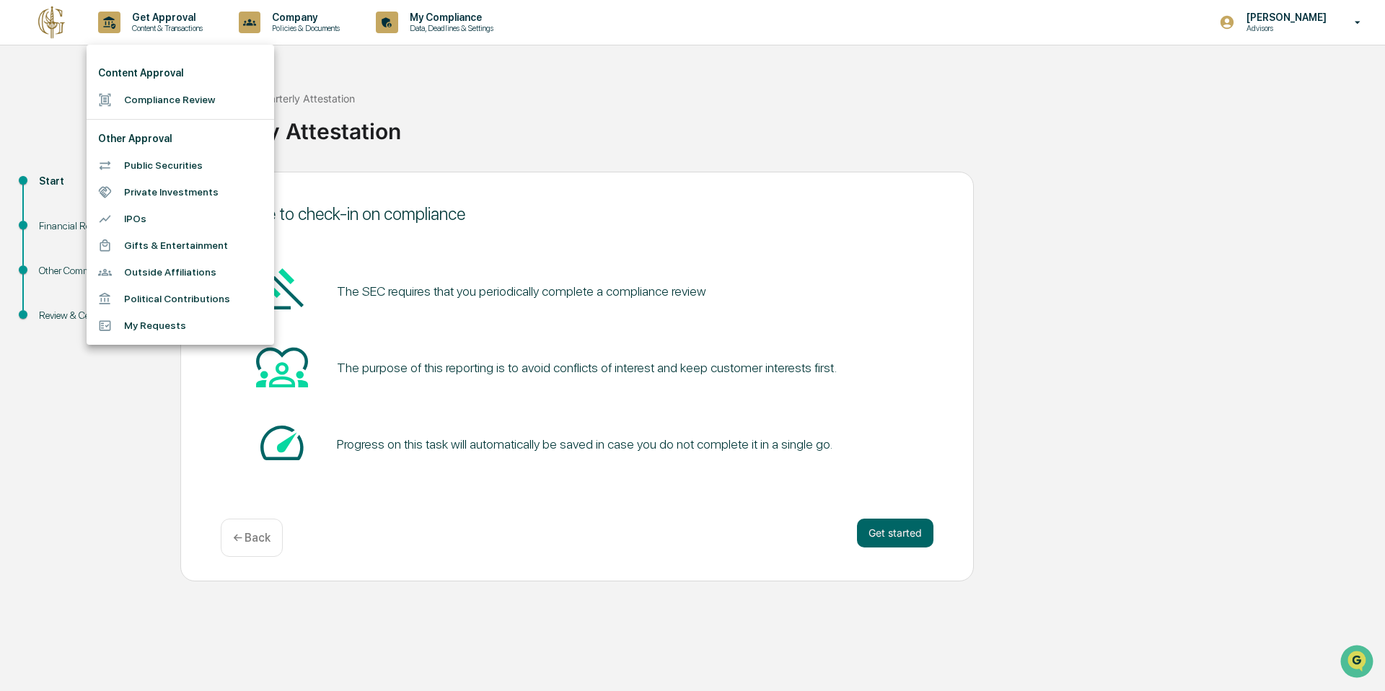
click at [294, 27] on div at bounding box center [692, 345] width 1385 height 691
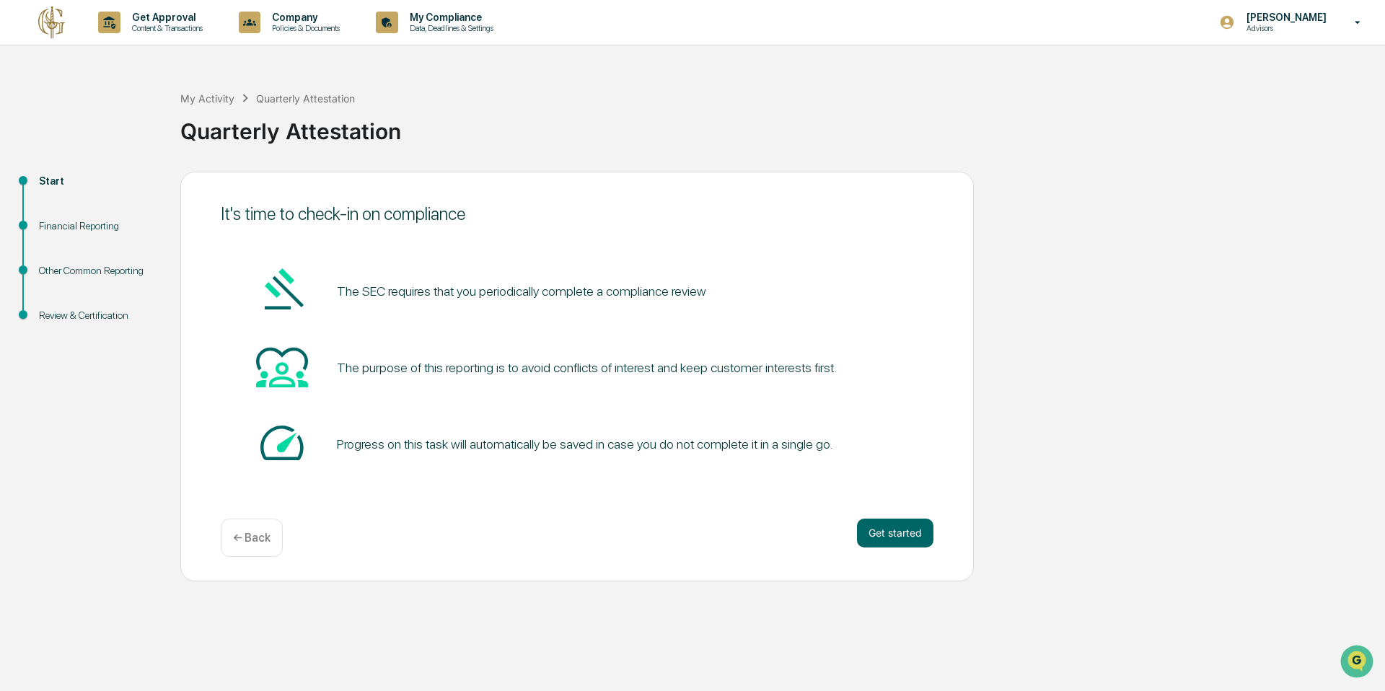
click at [58, 181] on div "Start" at bounding box center [98, 181] width 118 height 15
click at [61, 23] on img at bounding box center [52, 22] width 35 height 35
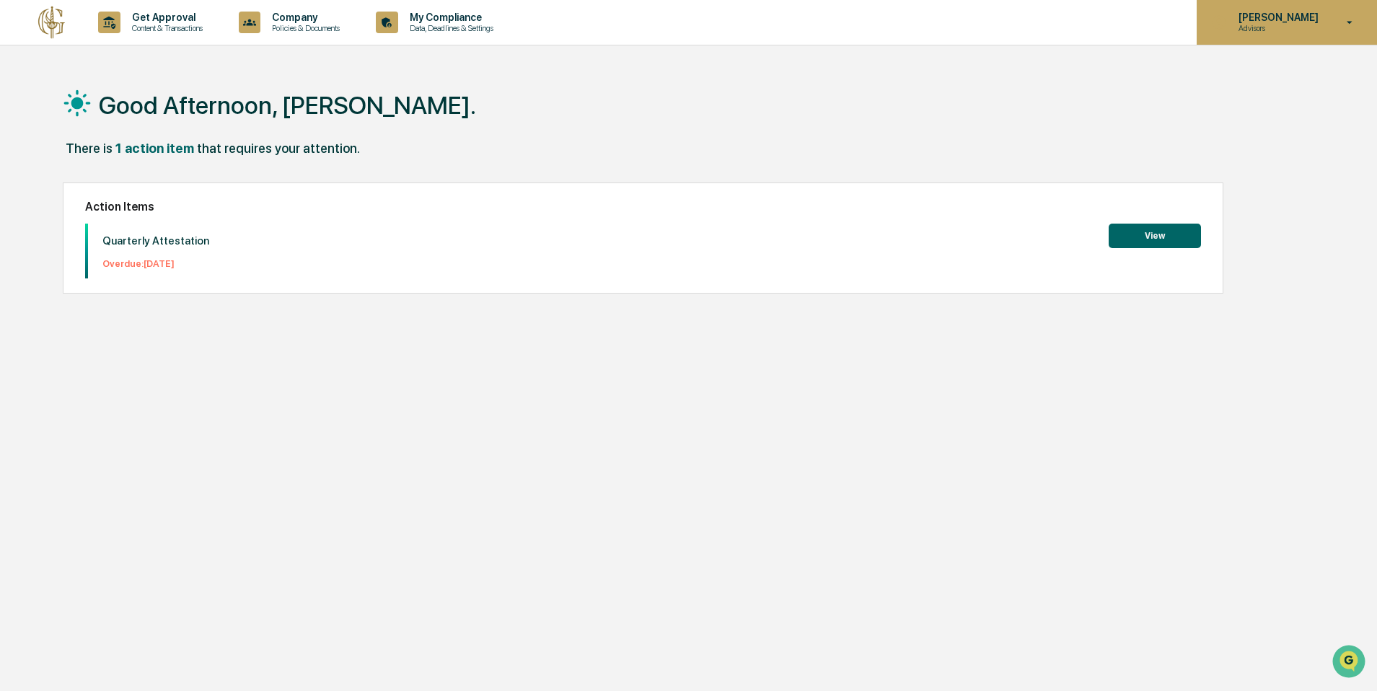
click at [1259, 19] on p "[PERSON_NAME]" at bounding box center [1276, 18] width 99 height 12
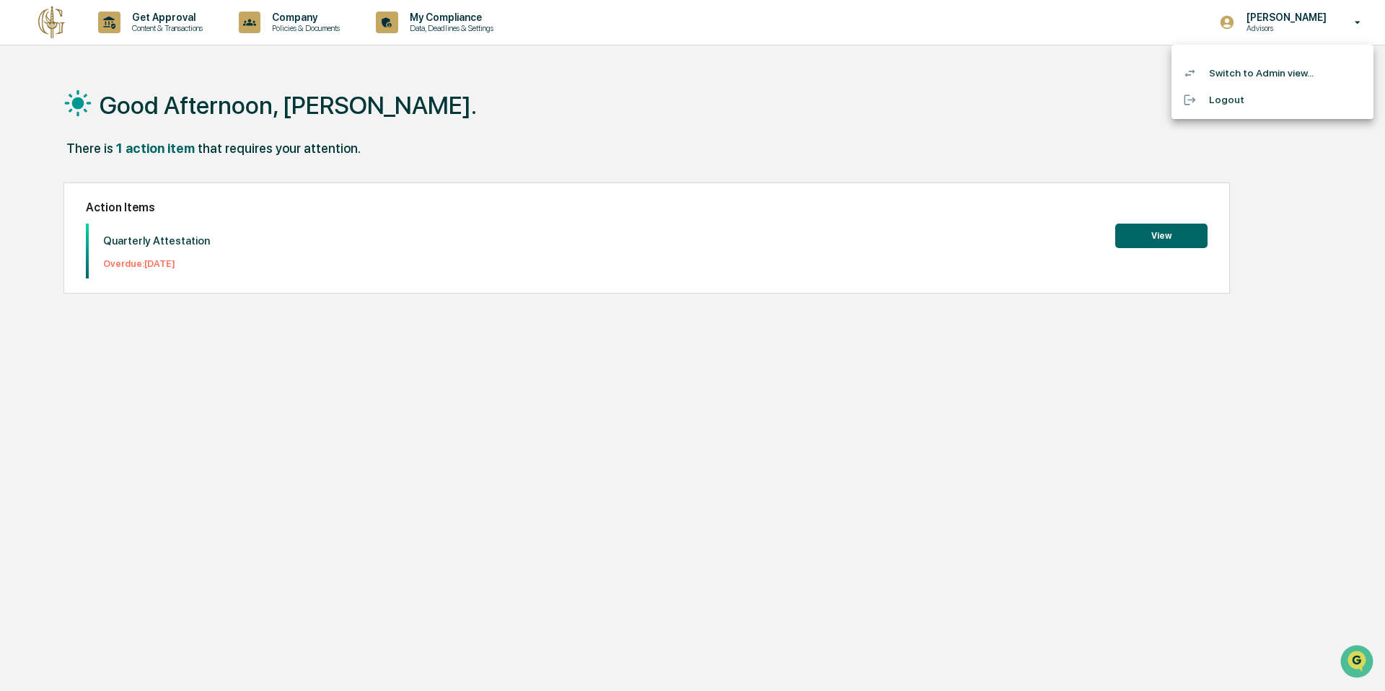
click at [1237, 64] on li "Switch to Admin view..." at bounding box center [1273, 73] width 202 height 27
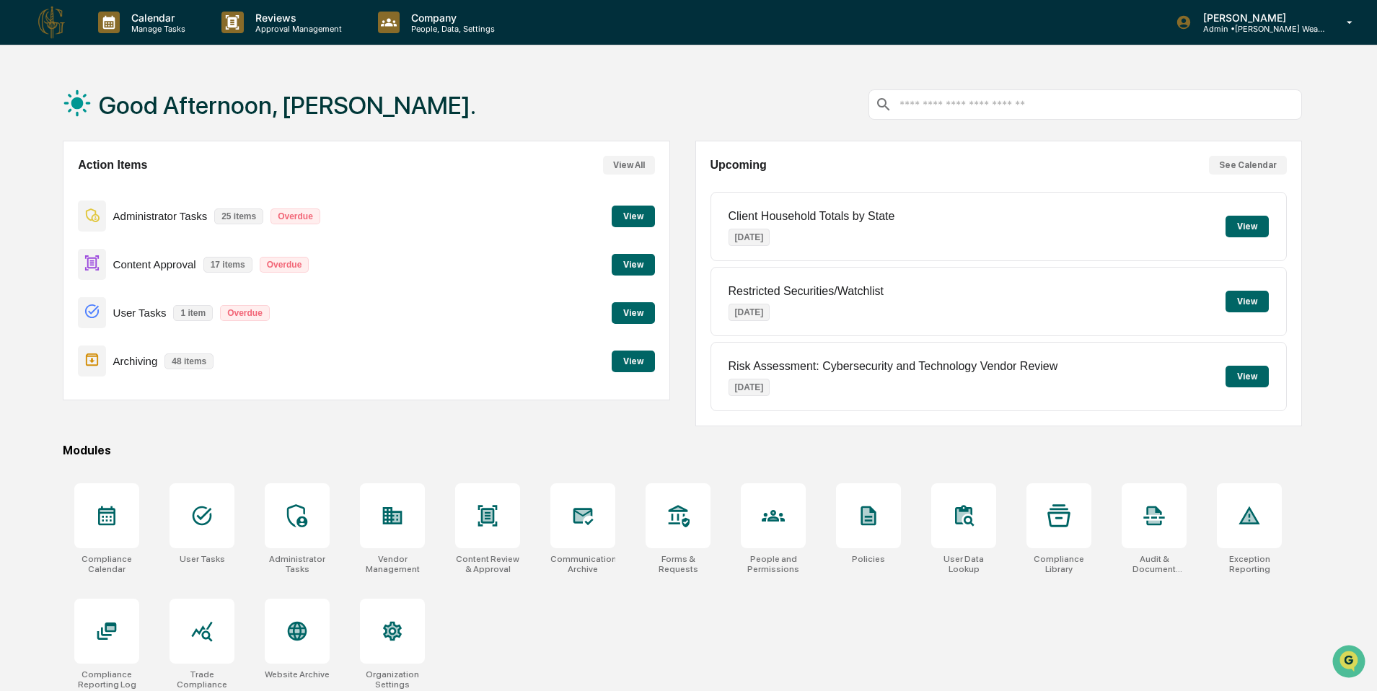
click at [643, 318] on button "View" at bounding box center [633, 313] width 43 height 22
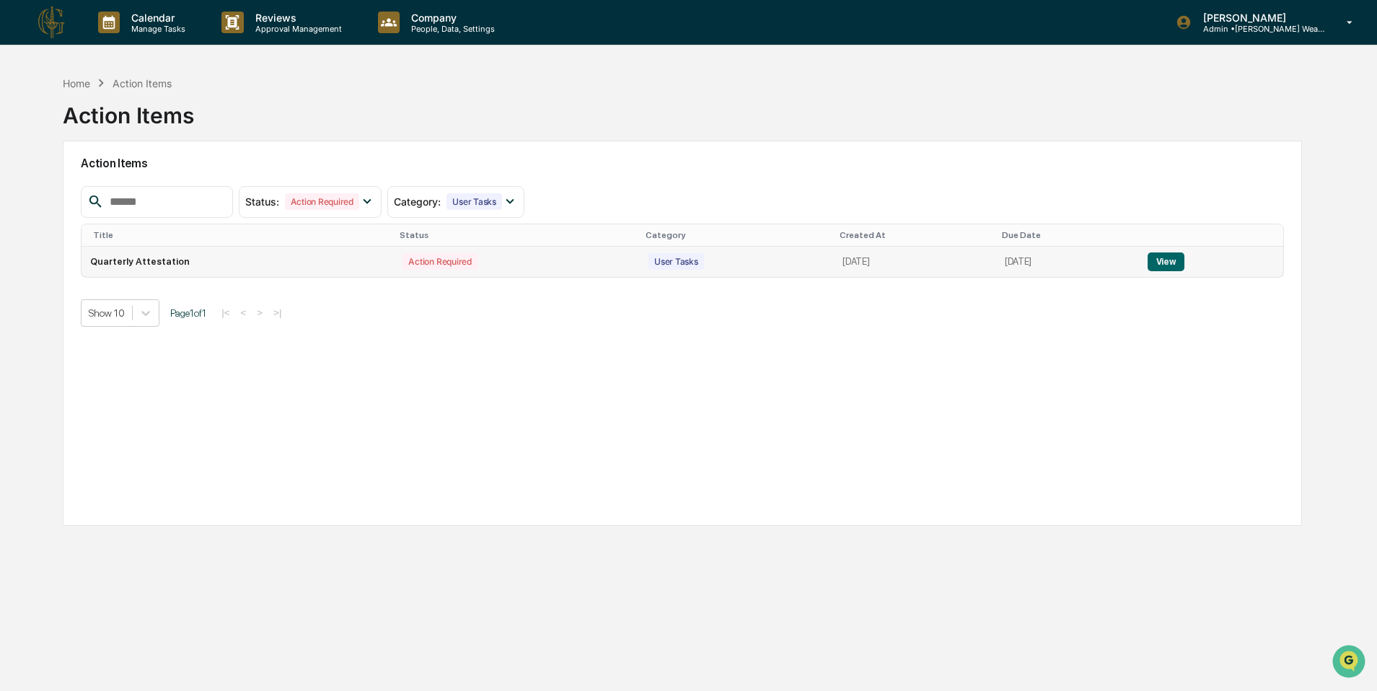
click at [403, 256] on div "Action Required" at bounding box center [440, 261] width 74 height 17
click at [1164, 263] on button "View" at bounding box center [1166, 261] width 37 height 19
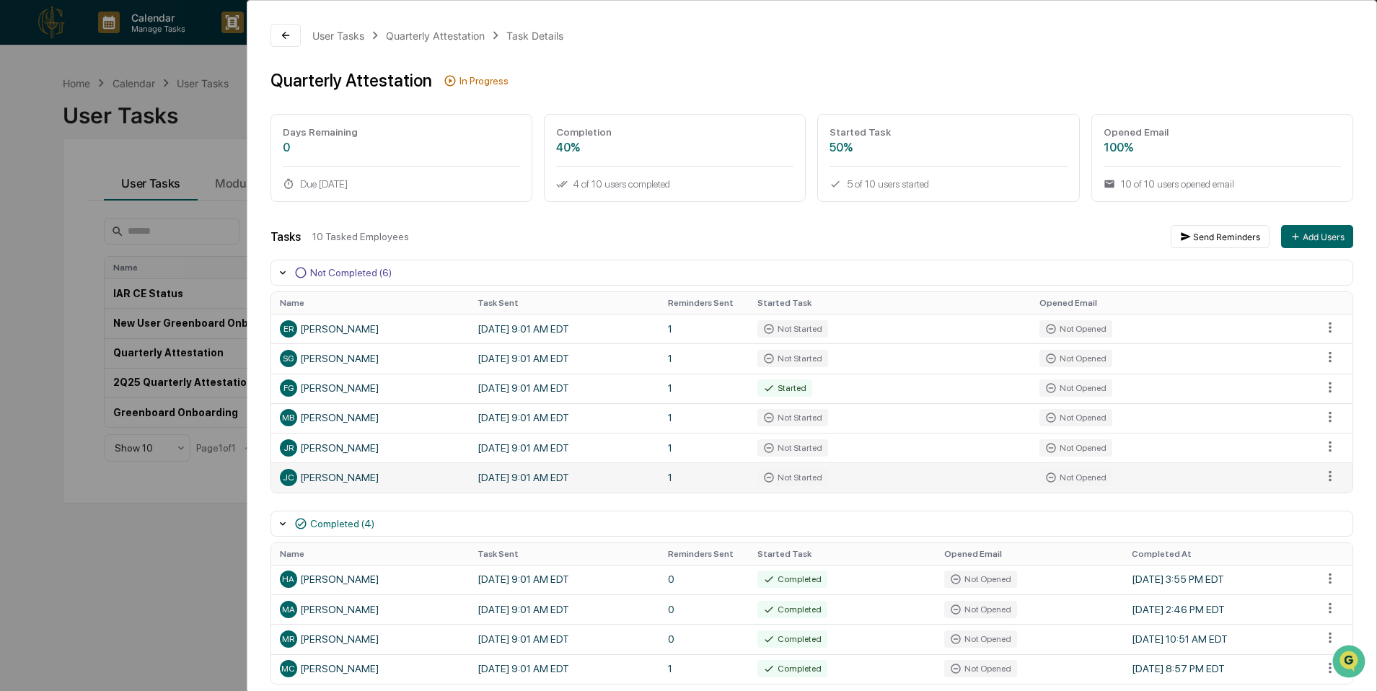
scroll to position [61, 0]
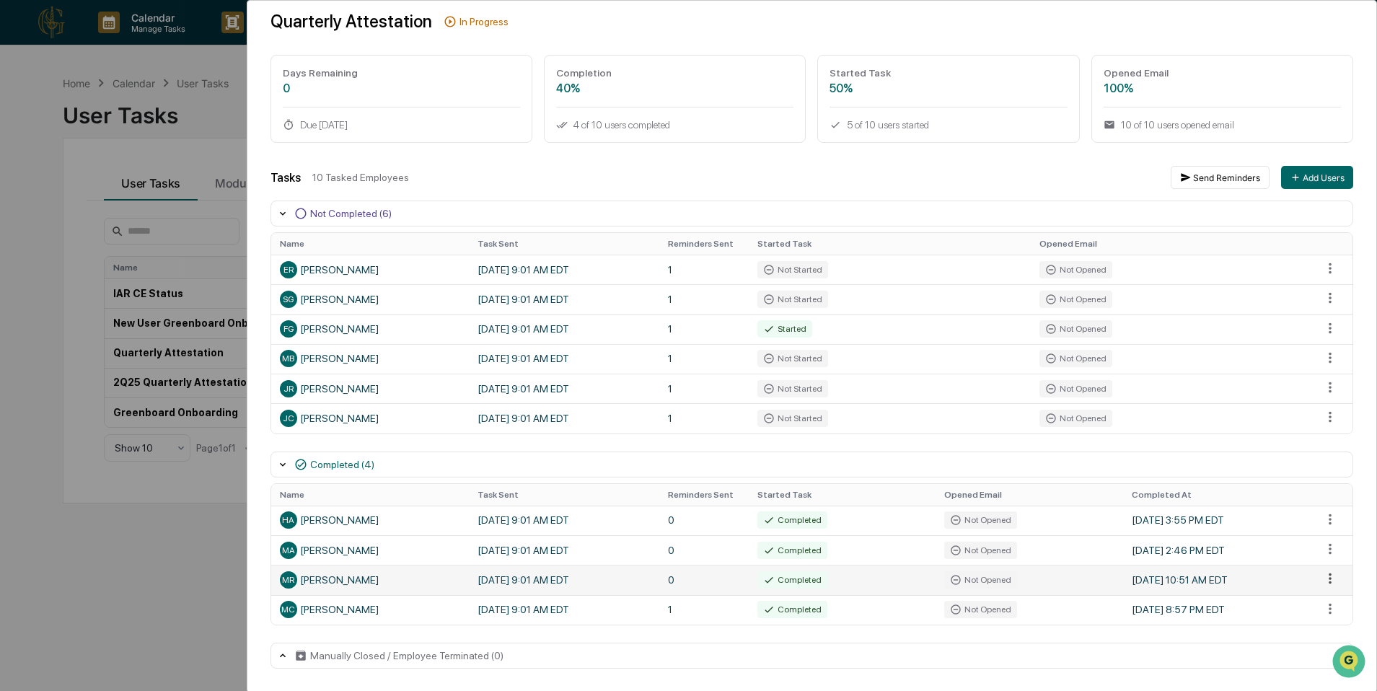
click at [1327, 572] on html "Calendar Manage Tasks Reviews Approval Management Company People, Data, Setting…" at bounding box center [688, 345] width 1377 height 691
click at [1327, 597] on div "Reopen Task" at bounding box center [1329, 605] width 99 height 23
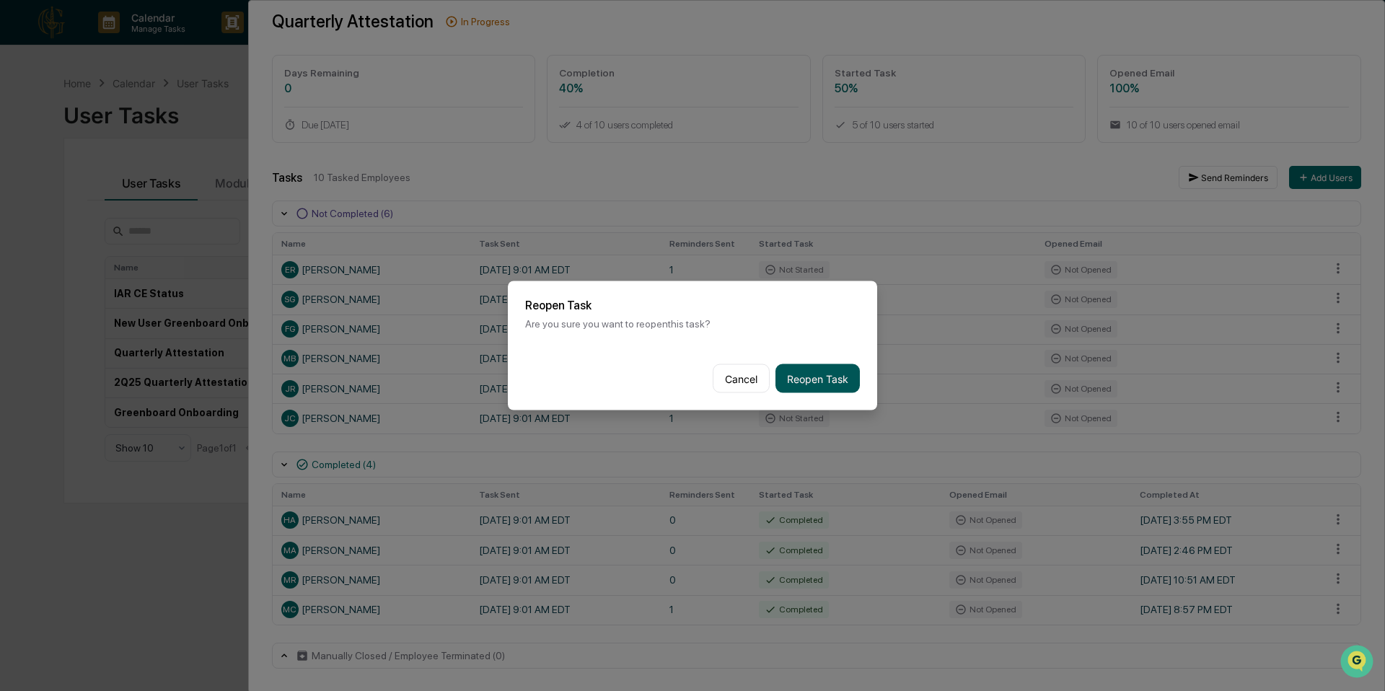
click at [804, 364] on button "Reopen Task" at bounding box center [817, 378] width 84 height 29
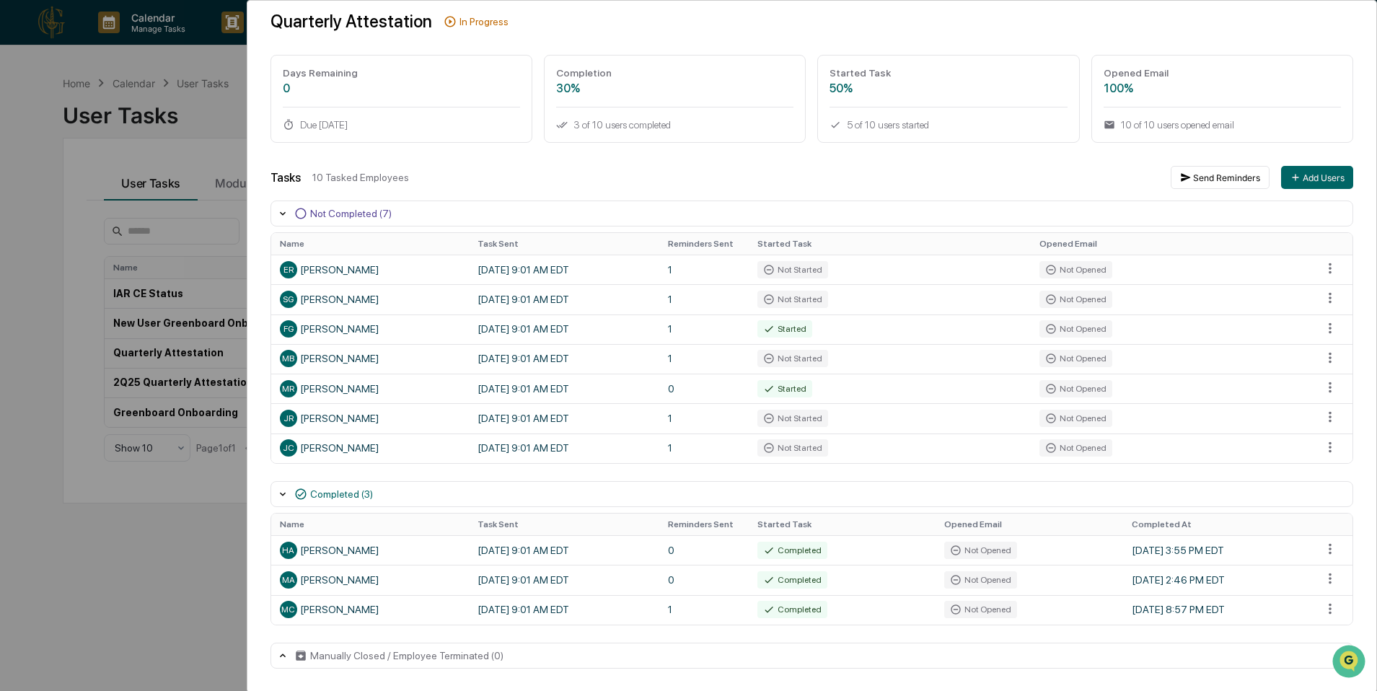
scroll to position [59, 0]
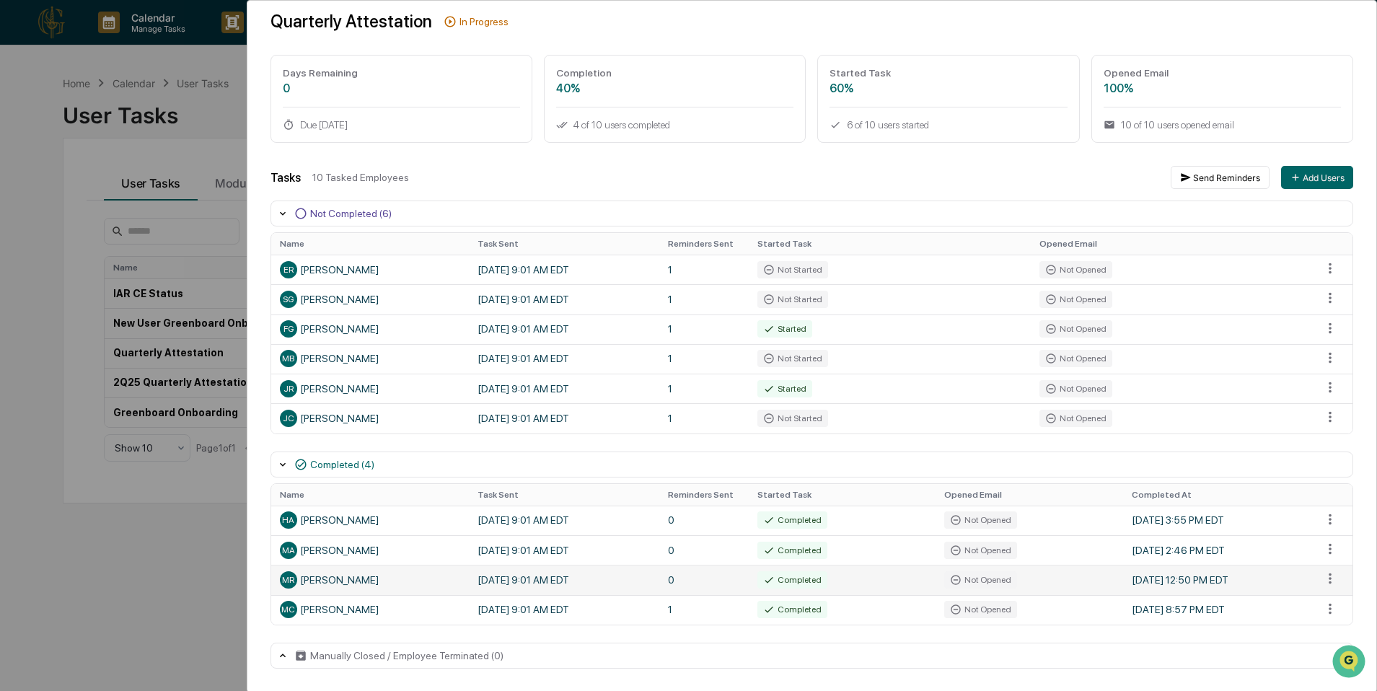
click at [363, 578] on div "[PERSON_NAME]" at bounding box center [370, 579] width 180 height 17
click at [1324, 578] on html "Calendar Manage Tasks Reviews Approval Management Company People, Data, Setting…" at bounding box center [692, 345] width 1385 height 691
click at [1095, 573] on html "Calendar Manage Tasks Reviews Approval Management Company People, Data, Setting…" at bounding box center [692, 345] width 1385 height 691
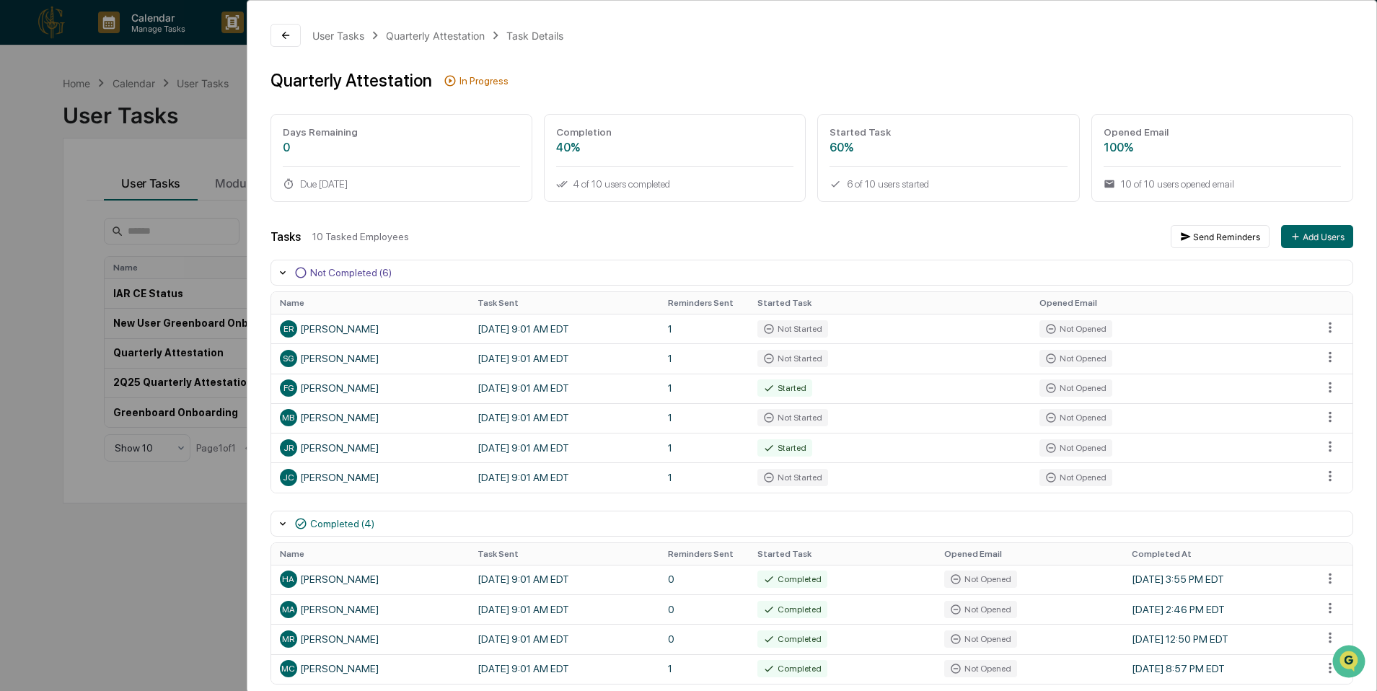
click at [519, 37] on div "Task Details" at bounding box center [534, 36] width 57 height 12
click at [458, 37] on div "Quarterly Attestation" at bounding box center [435, 36] width 99 height 12
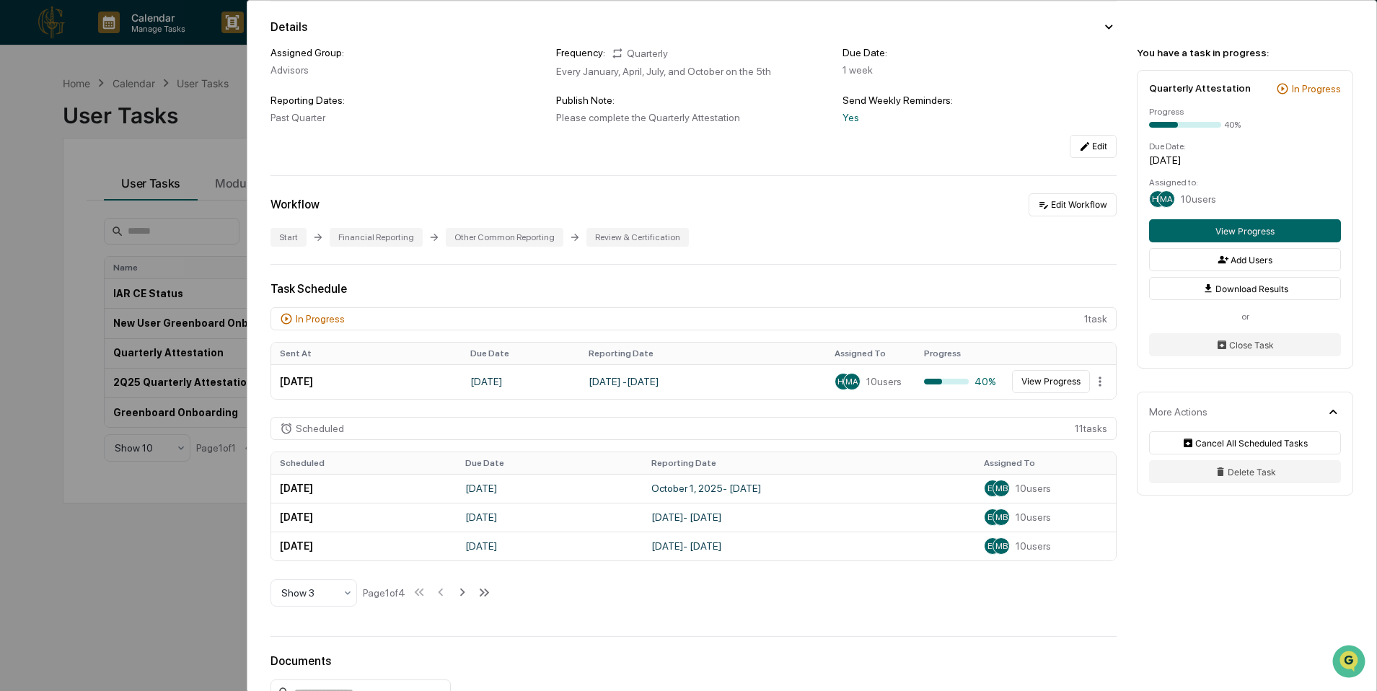
scroll to position [119, 0]
click at [876, 384] on span "10 users" at bounding box center [883, 380] width 35 height 12
click at [580, 369] on td "[DATE] - [DATE]" at bounding box center [703, 380] width 246 height 35
click at [1058, 379] on button "View Progress" at bounding box center [1051, 380] width 78 height 23
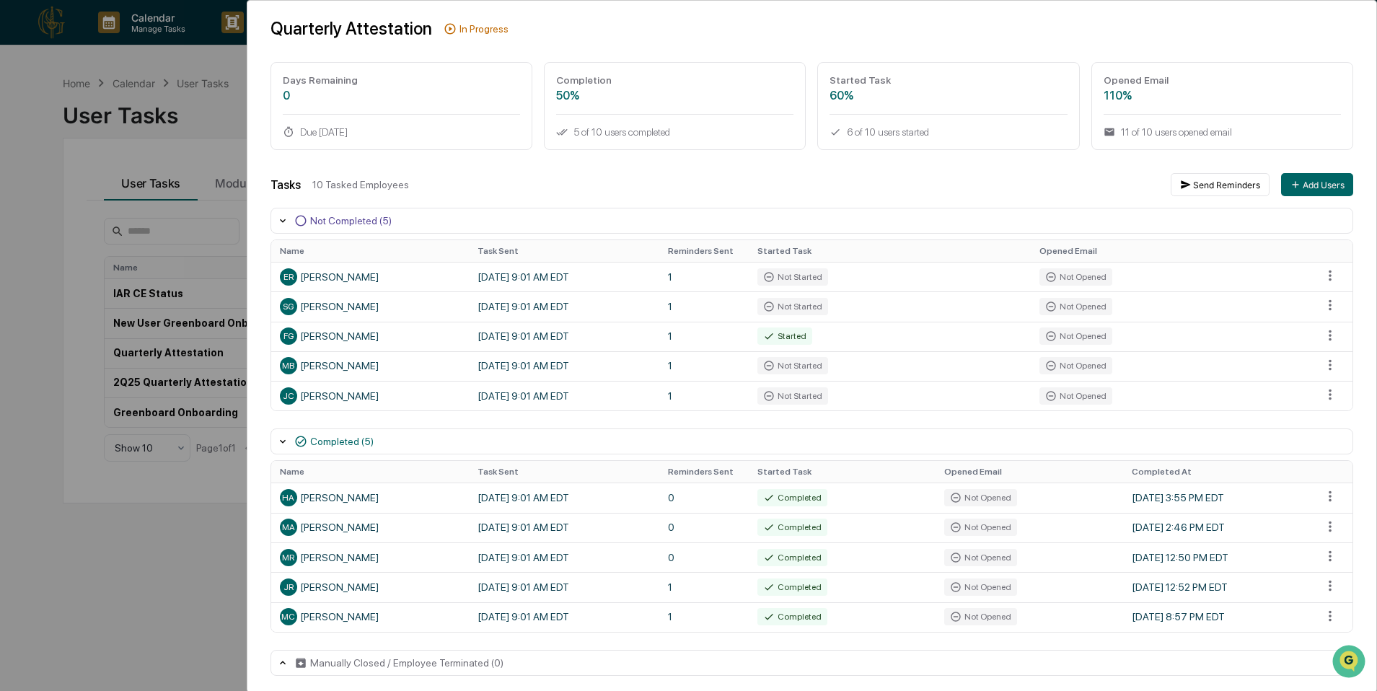
scroll to position [61, 0]
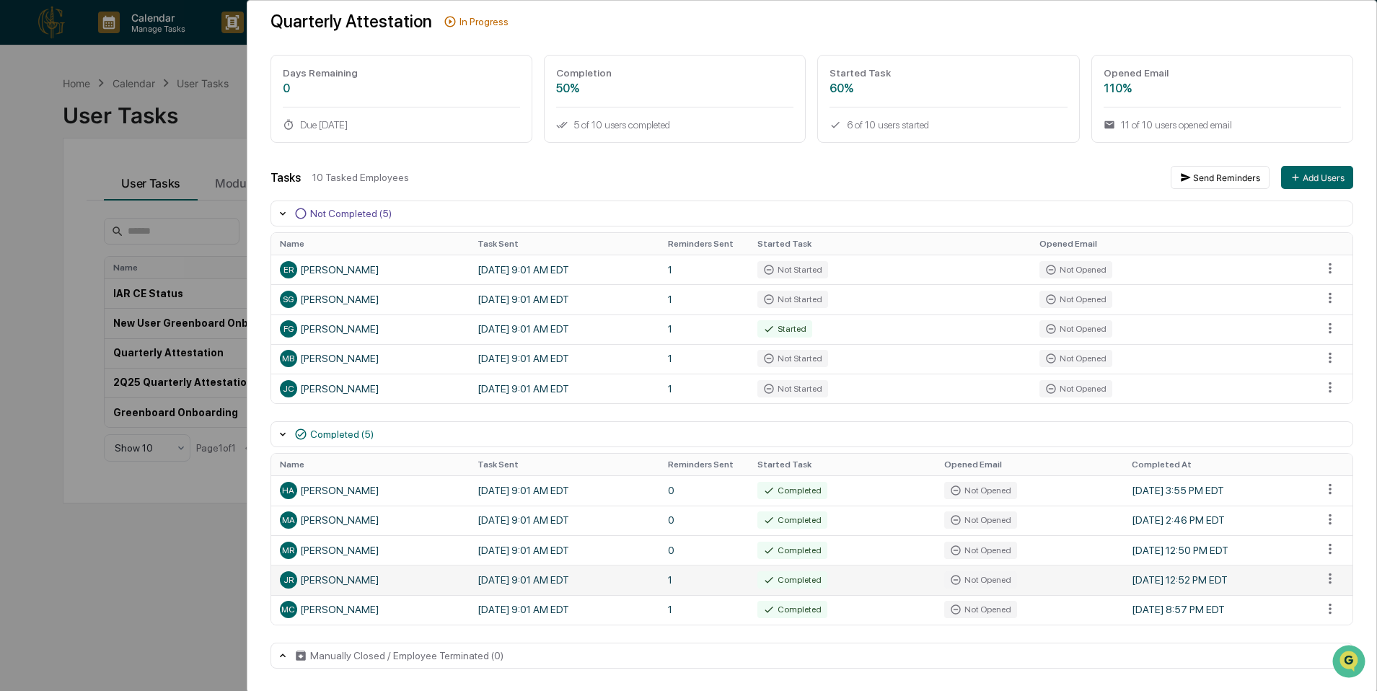
click at [326, 585] on div "JR [PERSON_NAME]" at bounding box center [370, 579] width 180 height 17
click at [1323, 573] on html "Calendar Manage Tasks Reviews Approval Management Company People, Data, Setting…" at bounding box center [688, 345] width 1377 height 691
click at [1121, 598] on html "Calendar Manage Tasks Reviews Approval Management Company People, Data, Setting…" at bounding box center [692, 345] width 1385 height 691
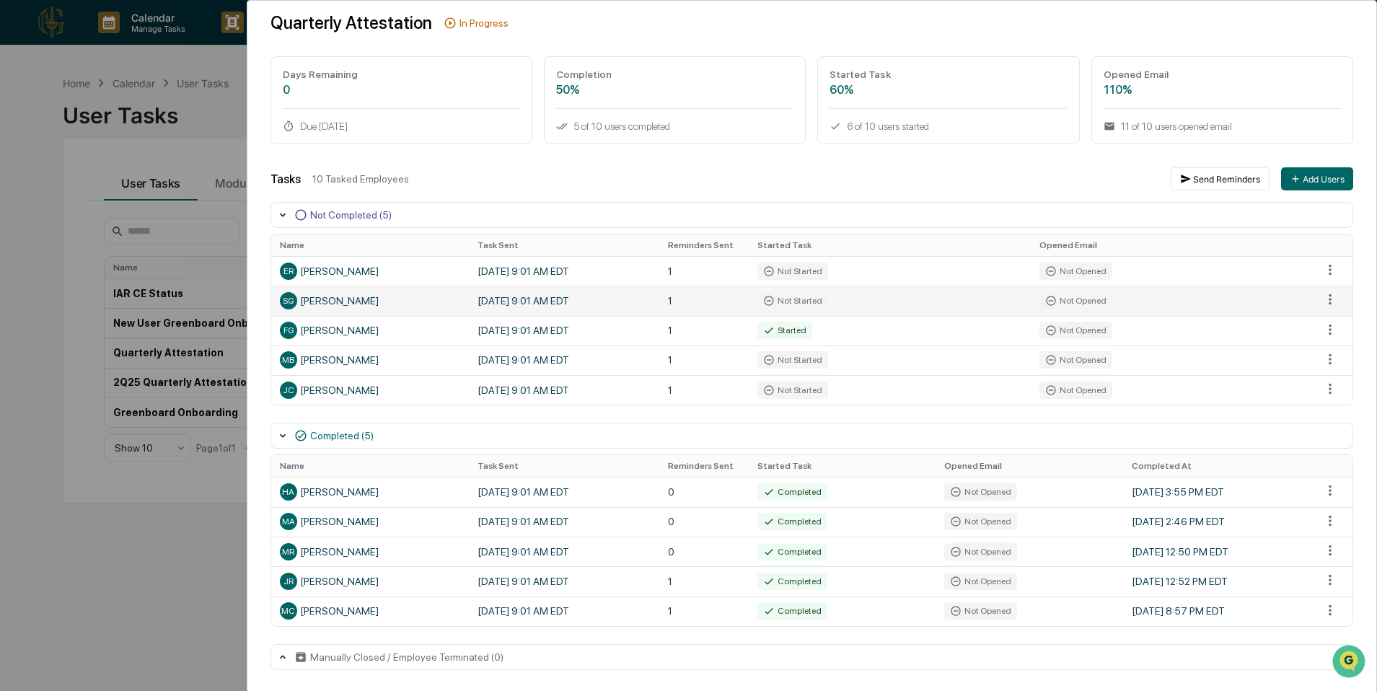
scroll to position [0, 0]
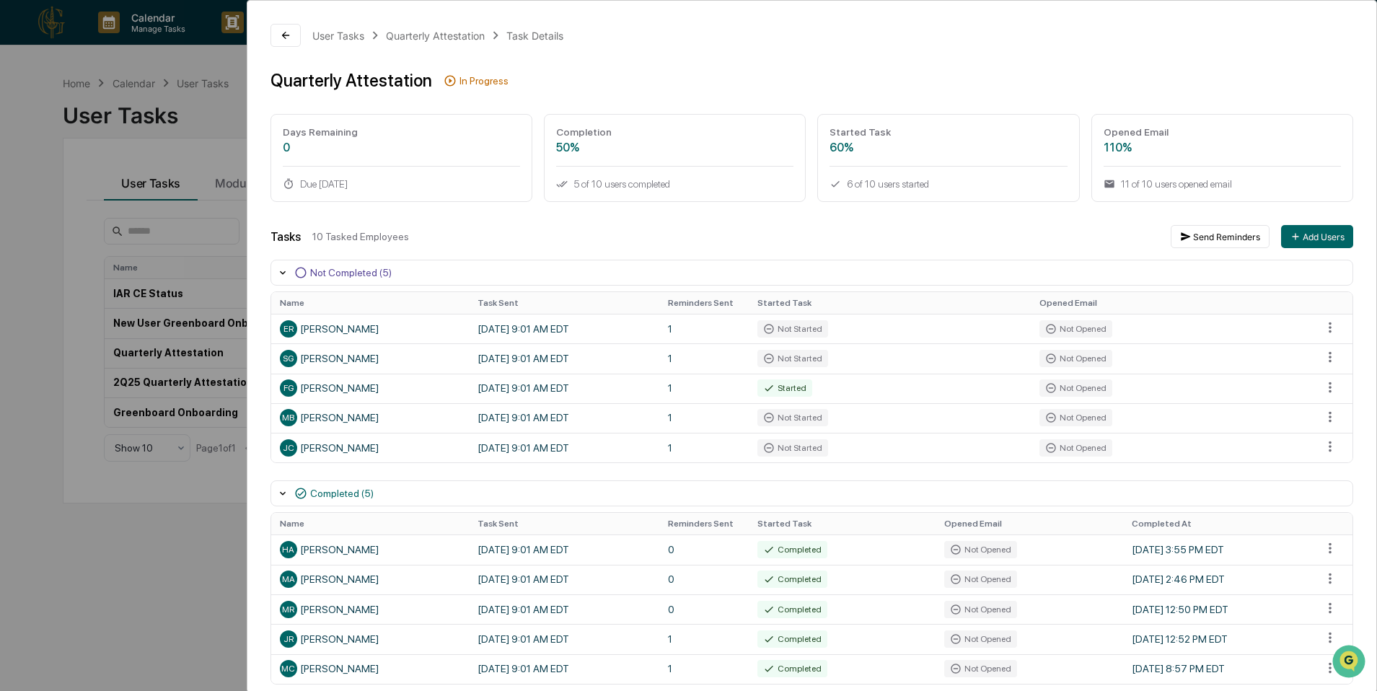
click at [454, 27] on div "User Tasks Quarterly Attestation Task Details" at bounding box center [438, 35] width 252 height 16
click at [454, 38] on div "Quarterly Attestation" at bounding box center [435, 36] width 99 height 12
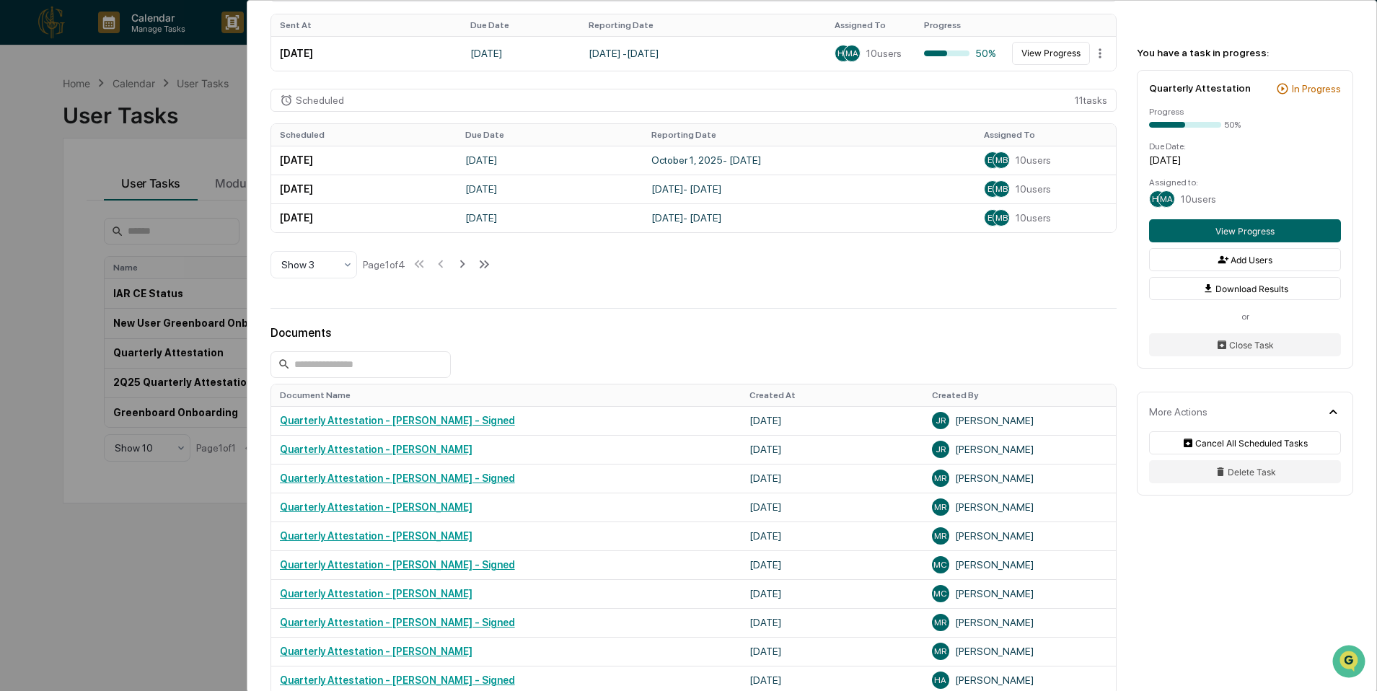
scroll to position [633, 0]
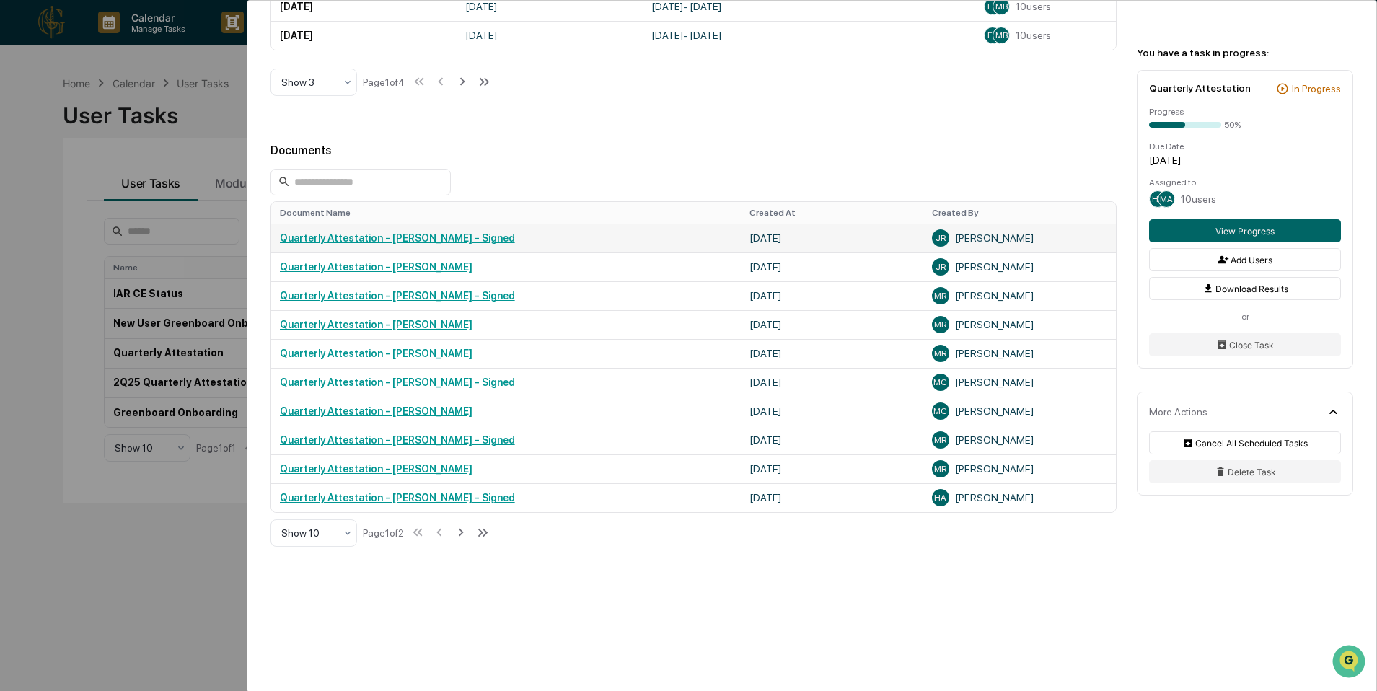
click at [458, 238] on link "Quarterly Attestation - [PERSON_NAME] - Signed" at bounding box center [397, 238] width 235 height 12
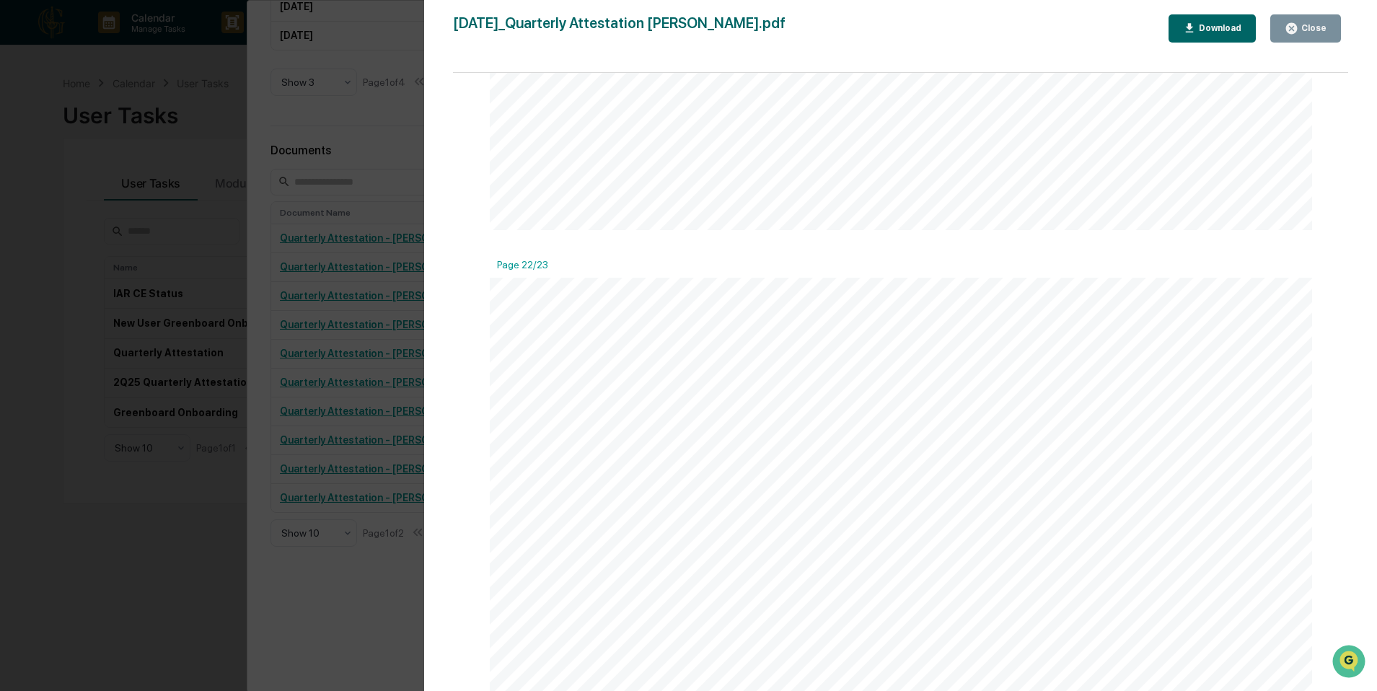
scroll to position [25386, 0]
click at [1294, 30] on icon "button" at bounding box center [1292, 29] width 14 height 14
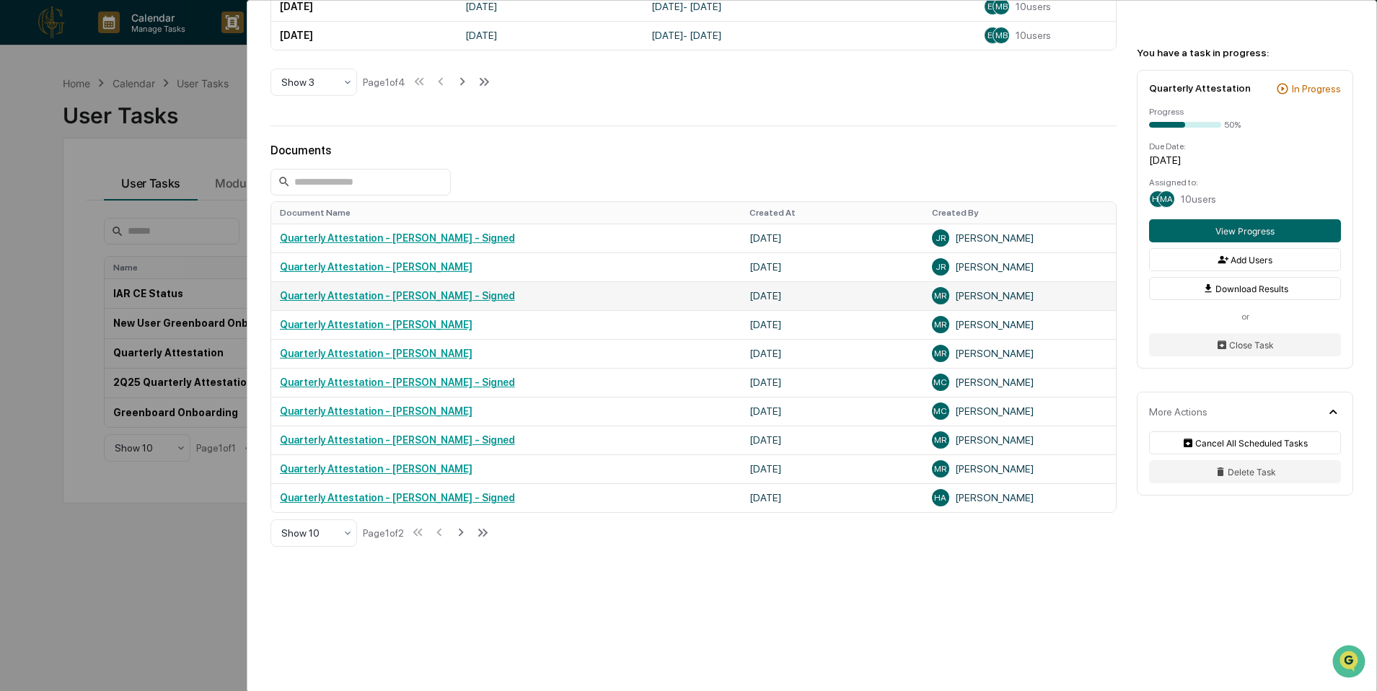
click at [505, 296] on link "Quarterly Attestation - [PERSON_NAME] - Signed" at bounding box center [397, 296] width 235 height 12
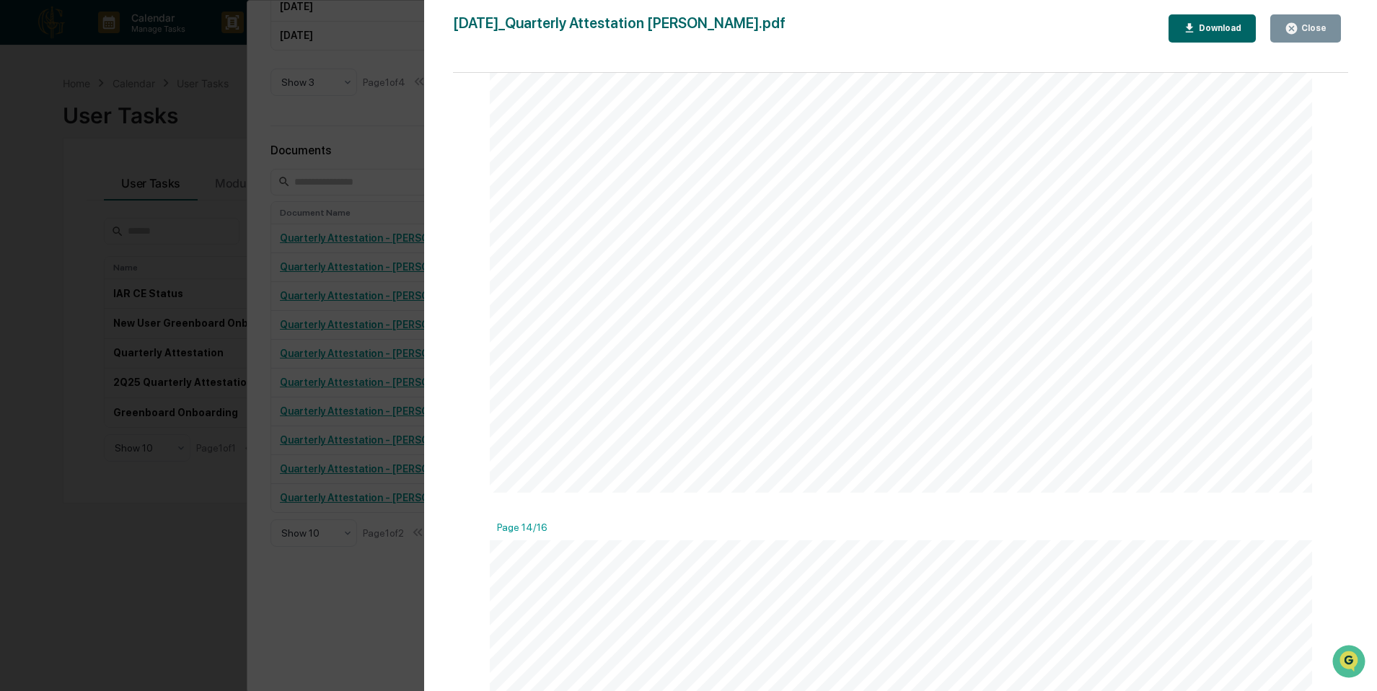
scroll to position [15499, 0]
click at [1292, 37] on button "Close" at bounding box center [1305, 28] width 71 height 28
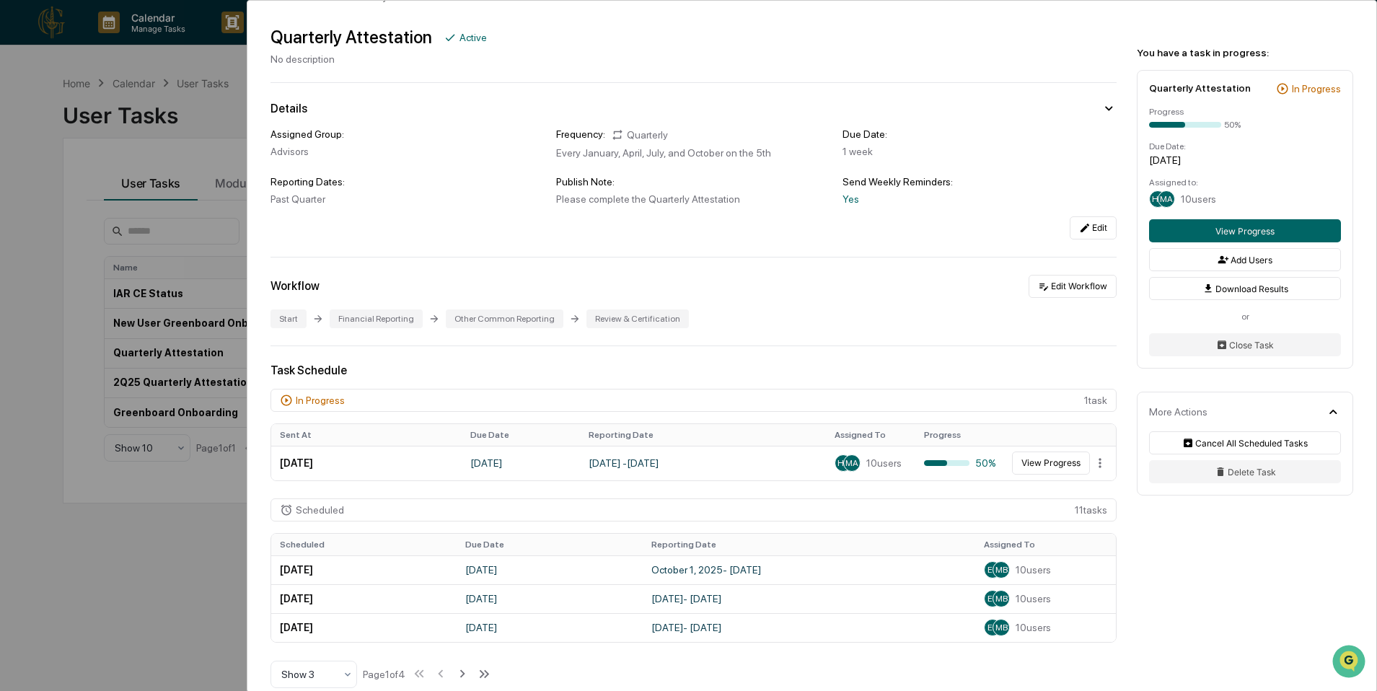
scroll to position [0, 0]
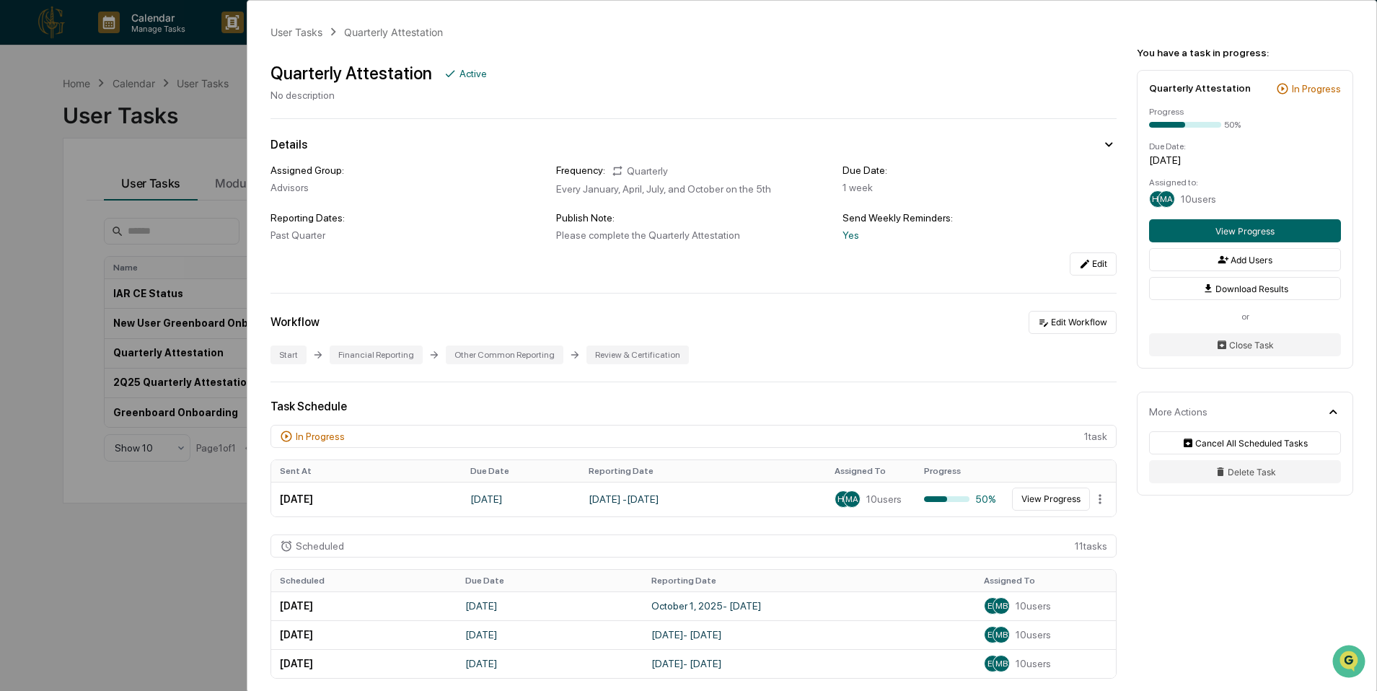
click at [195, 205] on div "User Tasks Quarterly Attestation Quarterly Attestation Active No description De…" at bounding box center [688, 345] width 1377 height 691
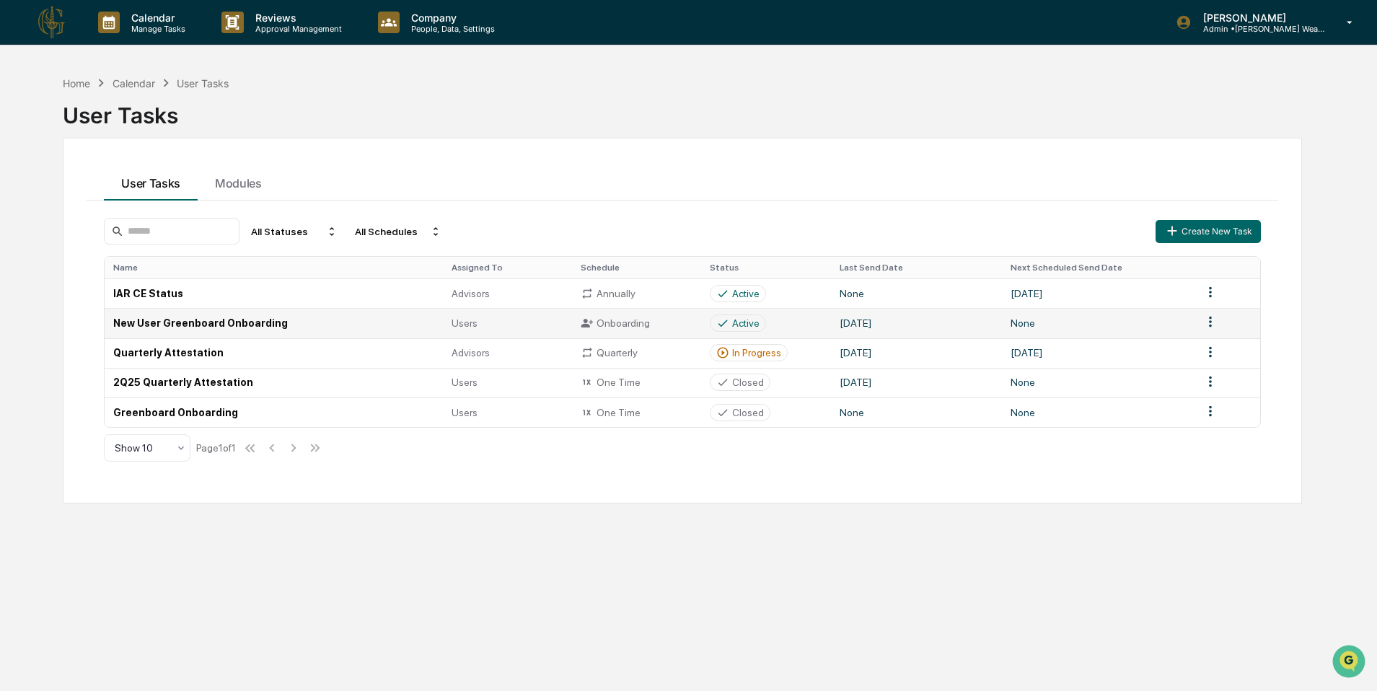
click at [325, 312] on td "New User Greenboard Onboarding" at bounding box center [274, 323] width 338 height 30
